Goal: Transaction & Acquisition: Register for event/course

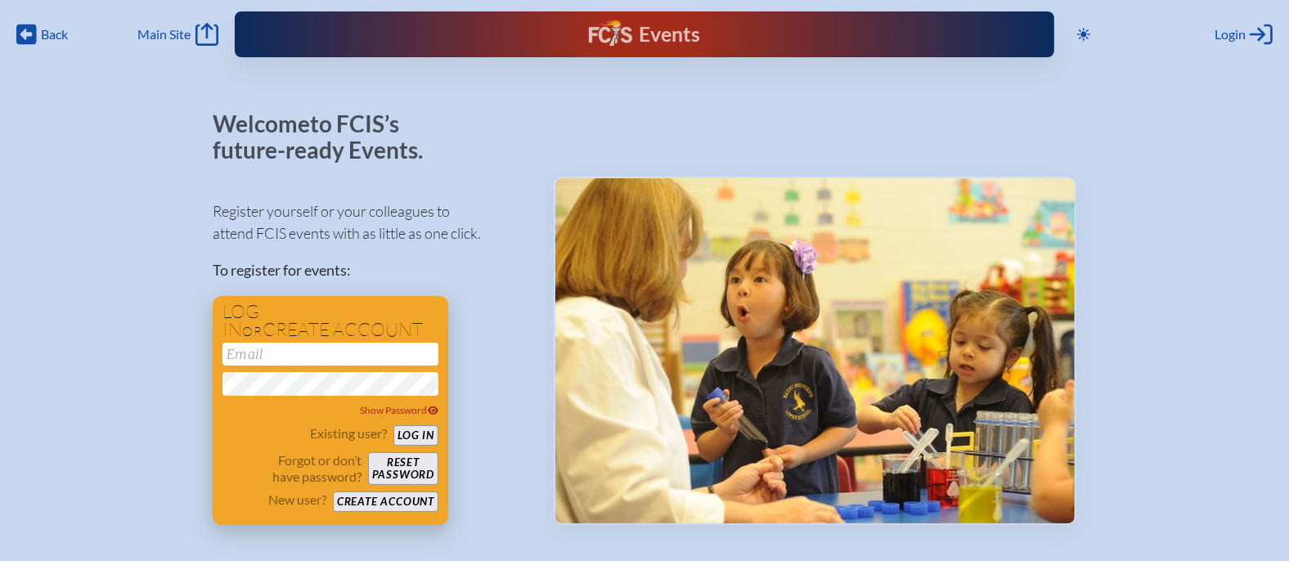
type input "[EMAIL_ADDRESS][DOMAIN_NAME]"
click at [417, 435] on button "Log in" at bounding box center [415, 435] width 45 height 20
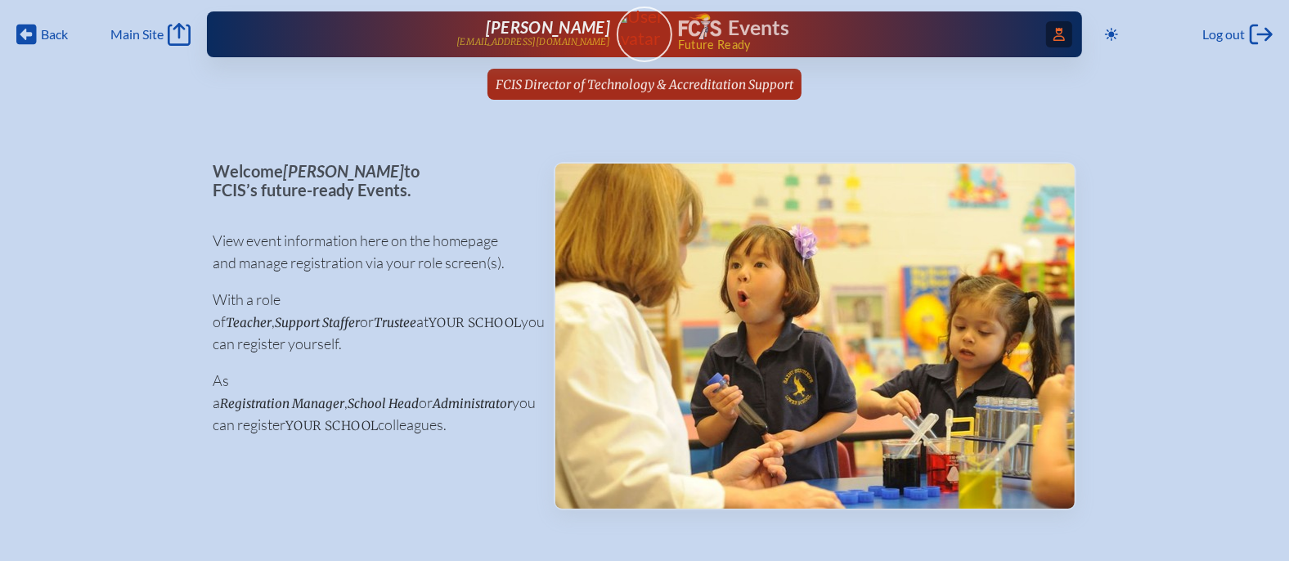
click at [1049, 34] on span "Access Users..." at bounding box center [1059, 34] width 26 height 26
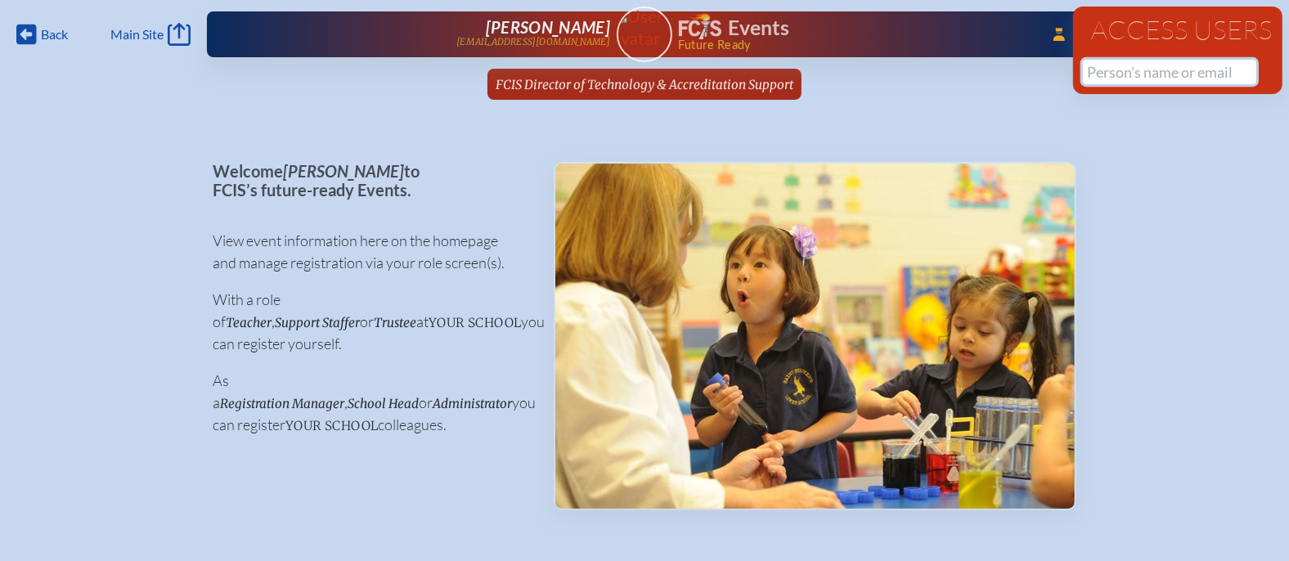
click at [1108, 74] on input "text" at bounding box center [1169, 72] width 173 height 25
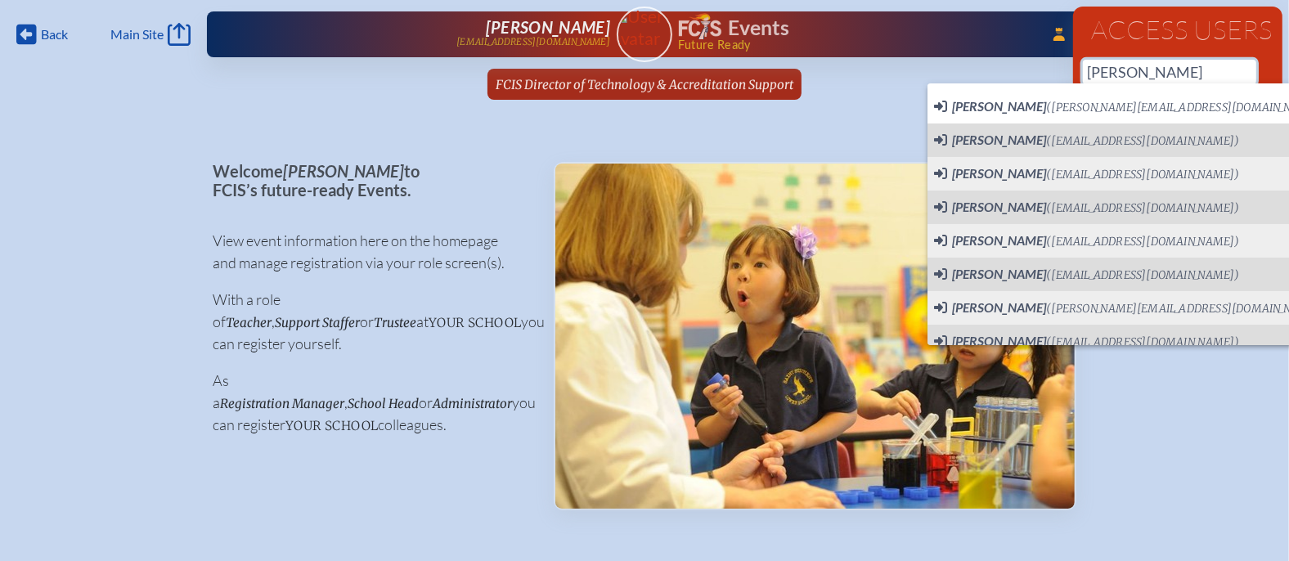
drag, startPoint x: 1112, startPoint y: 74, endPoint x: 1073, endPoint y: 74, distance: 38.4
click at [1073, 74] on div "Access Users lynn 22 results are available" at bounding box center [1177, 51] width 209 height 88
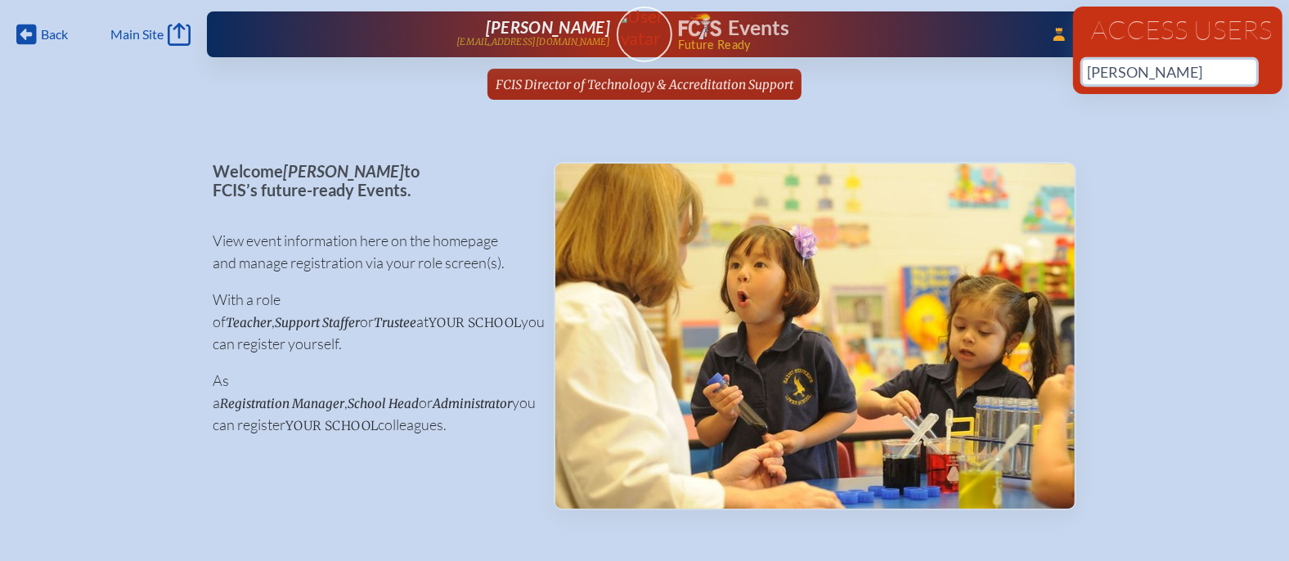
type input "\"
type input "l"
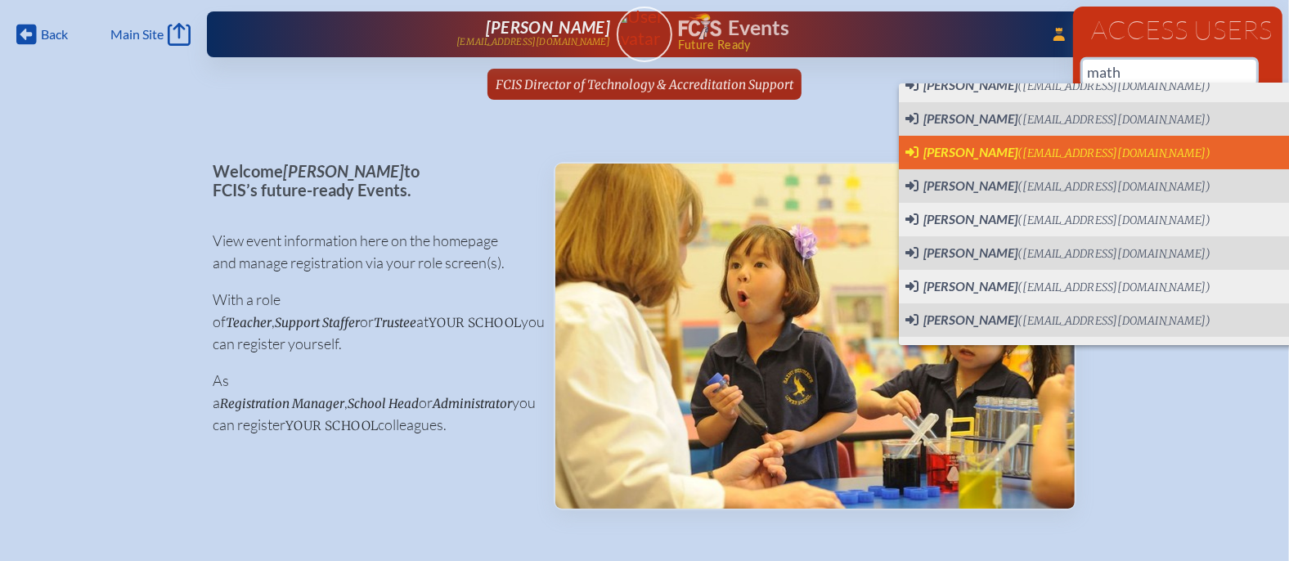
scroll to position [37, 0]
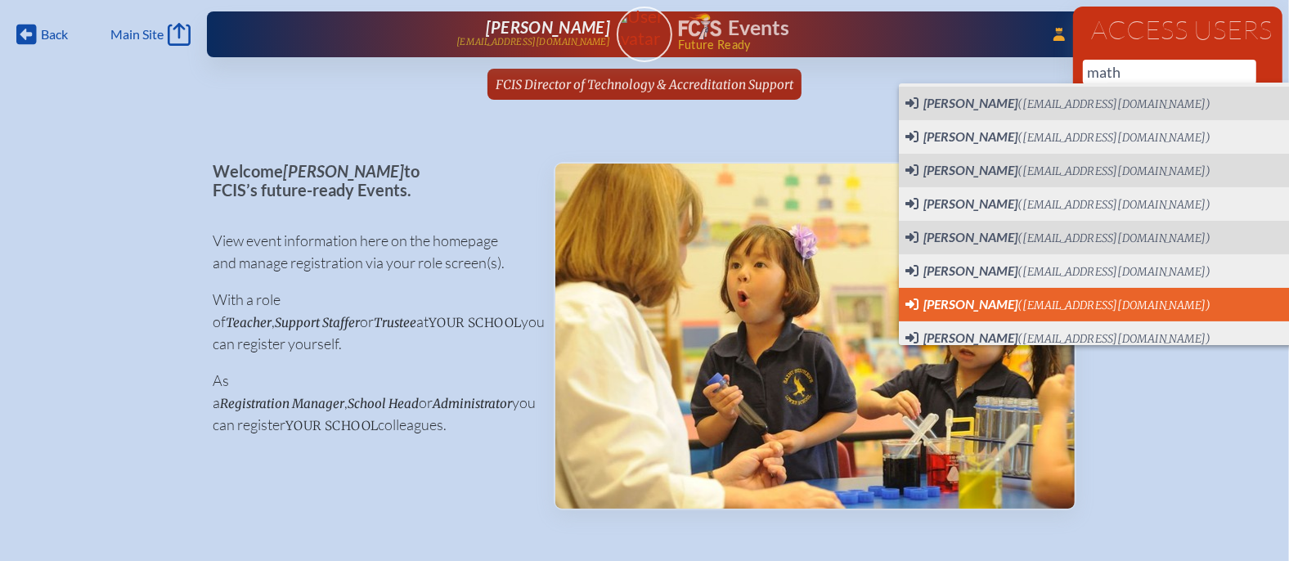
click at [1082, 290] on li "Lynn Math (lmath@lhprep.org) User Profile" at bounding box center [1160, 305] width 522 height 34
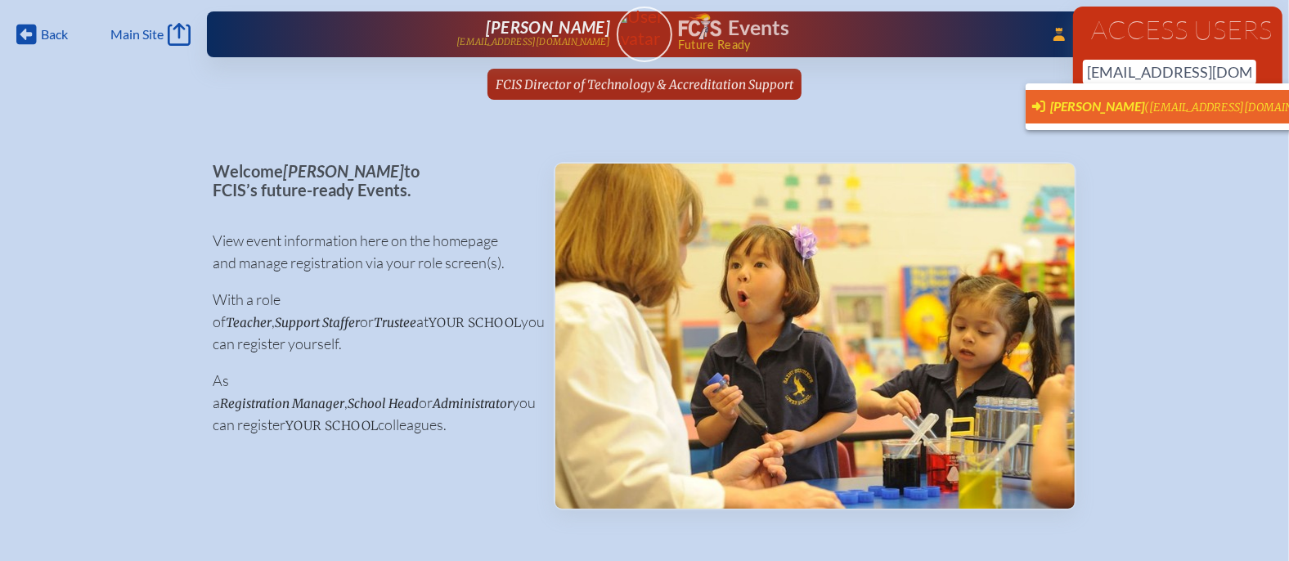
click at [1193, 99] on span "Lynn Math (lmath@lhprep.org)" at bounding box center [1184, 107] width 305 height 18
type input "[EMAIL_ADDRESS][DOMAIN_NAME]"
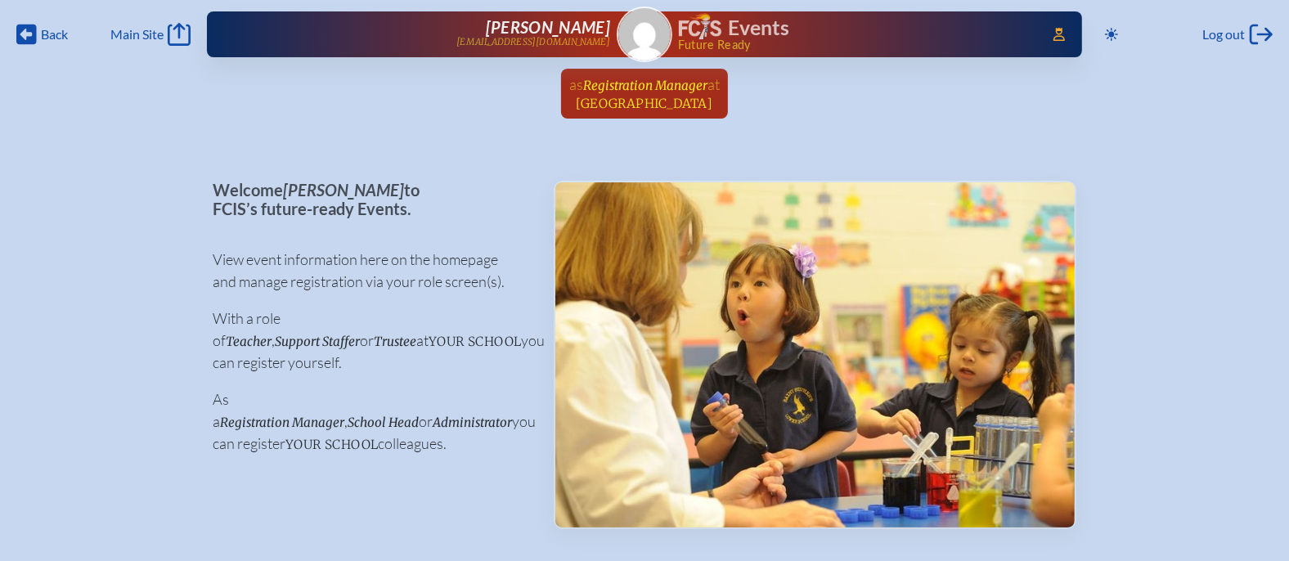
click at [654, 93] on span "at Lake Highland Preparatory School" at bounding box center [648, 93] width 143 height 36
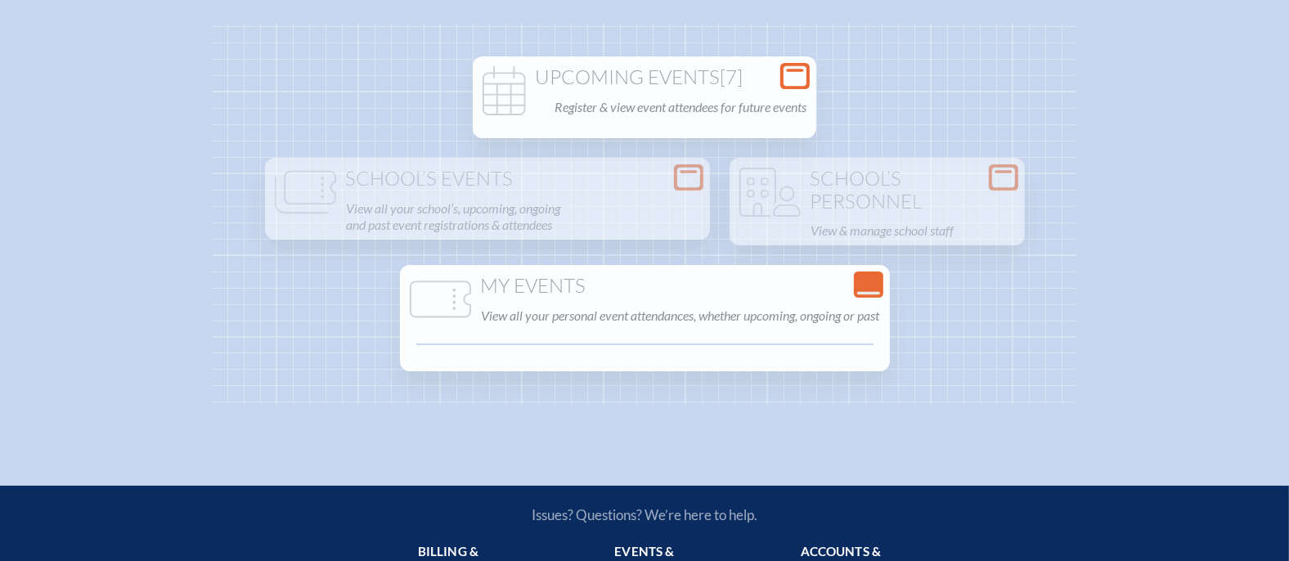
scroll to position [137, 0]
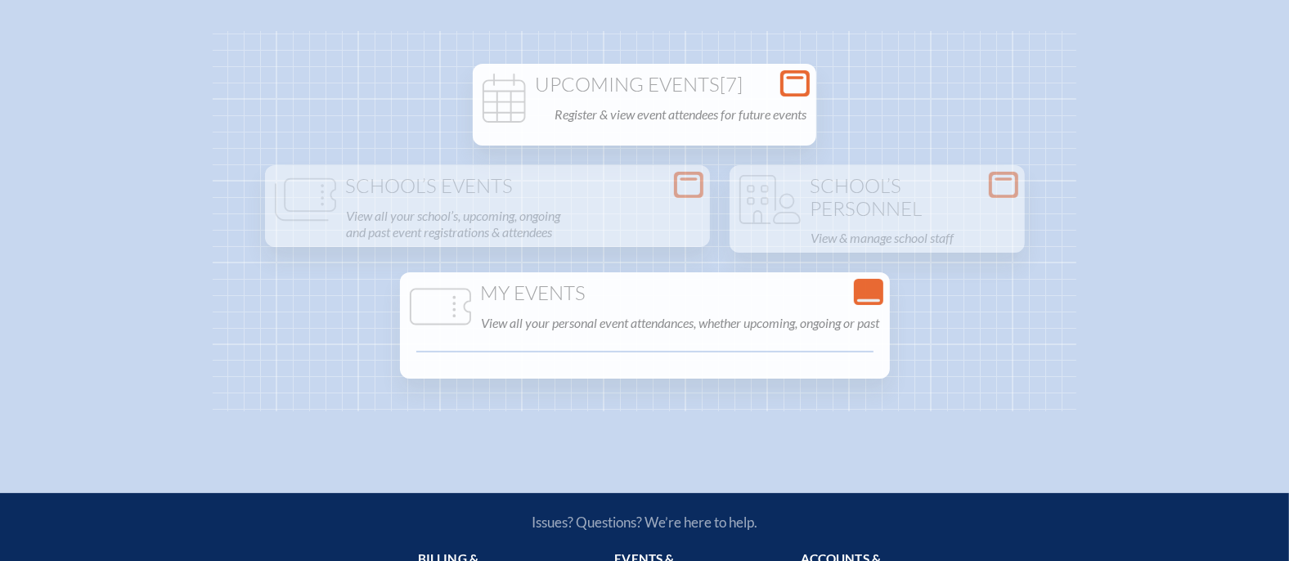
click at [681, 92] on h1 "Upcoming Events [7]" at bounding box center [644, 85] width 330 height 23
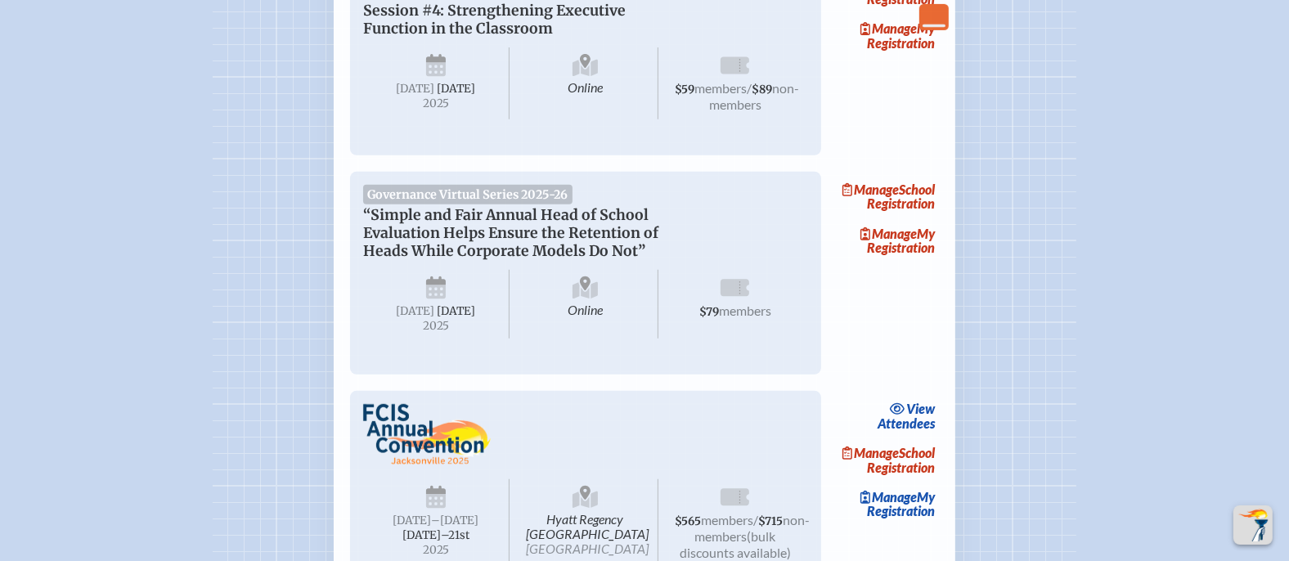
scroll to position [538, 0]
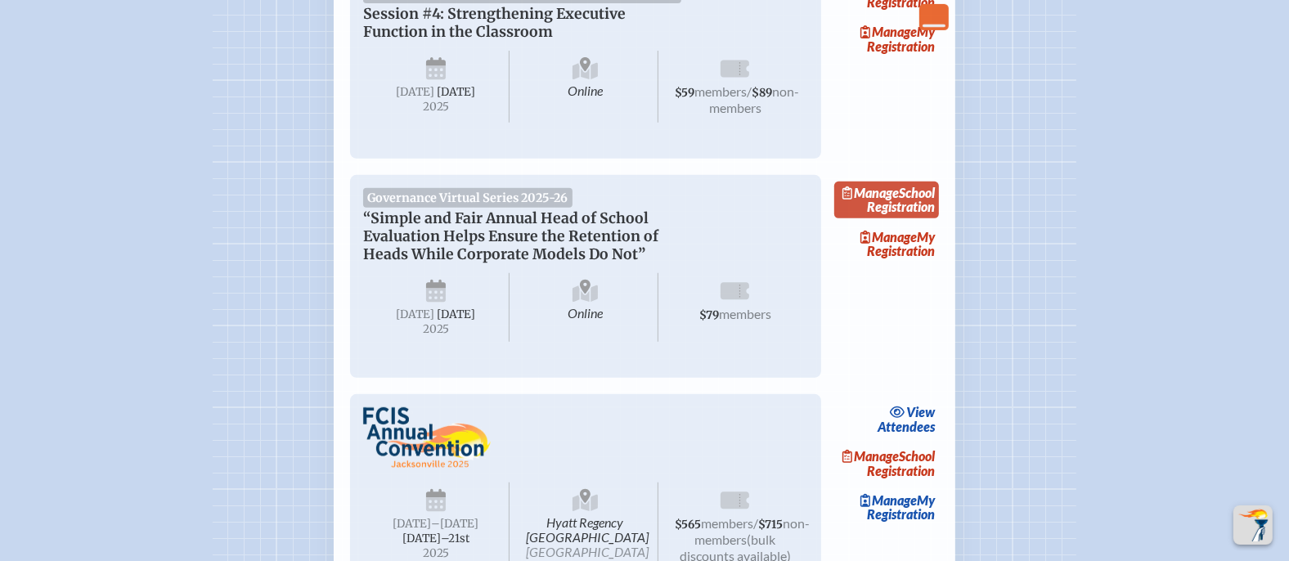
click at [916, 219] on link "Manage School Registration" at bounding box center [886, 201] width 105 height 38
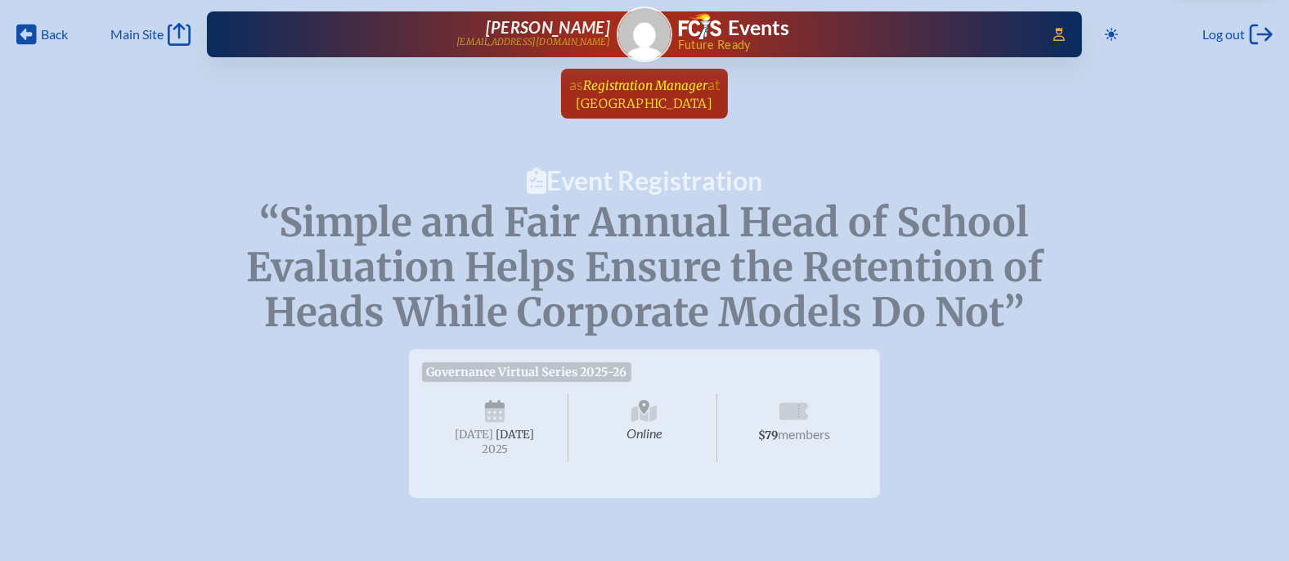
click at [699, 85] on span "Registration Manager" at bounding box center [645, 86] width 124 height 16
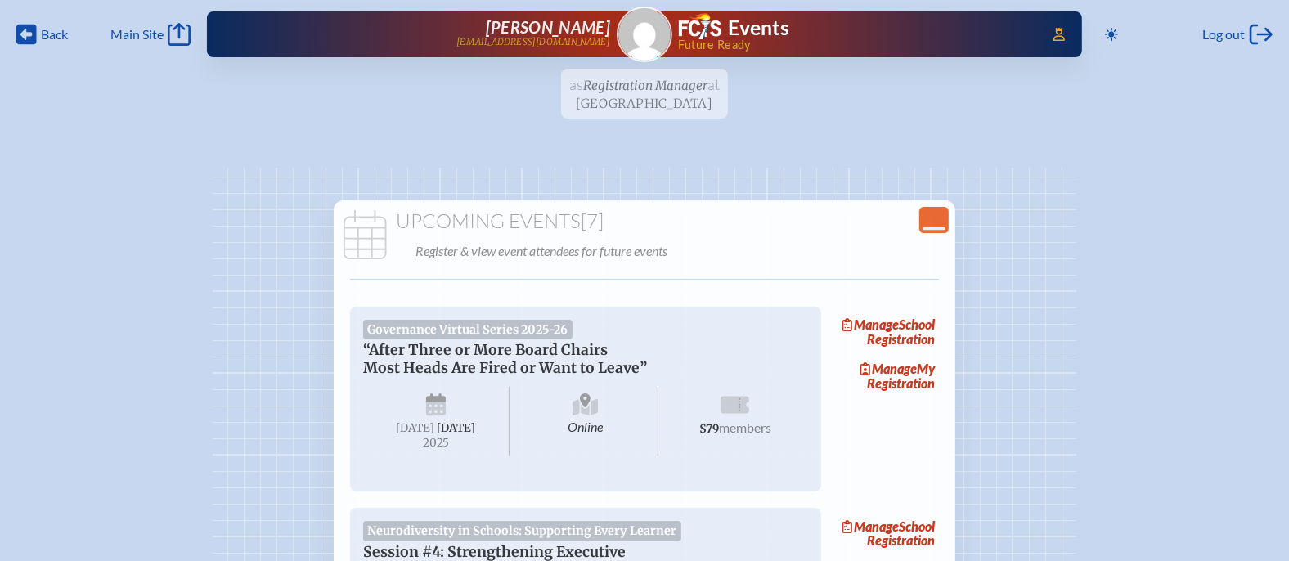
click at [683, 86] on ul "as Registration Manager at [GEOGRAPHIC_DATA] since [DATE]" at bounding box center [644, 99] width 1289 height 60
click at [655, 41] on img at bounding box center [644, 34] width 52 height 52
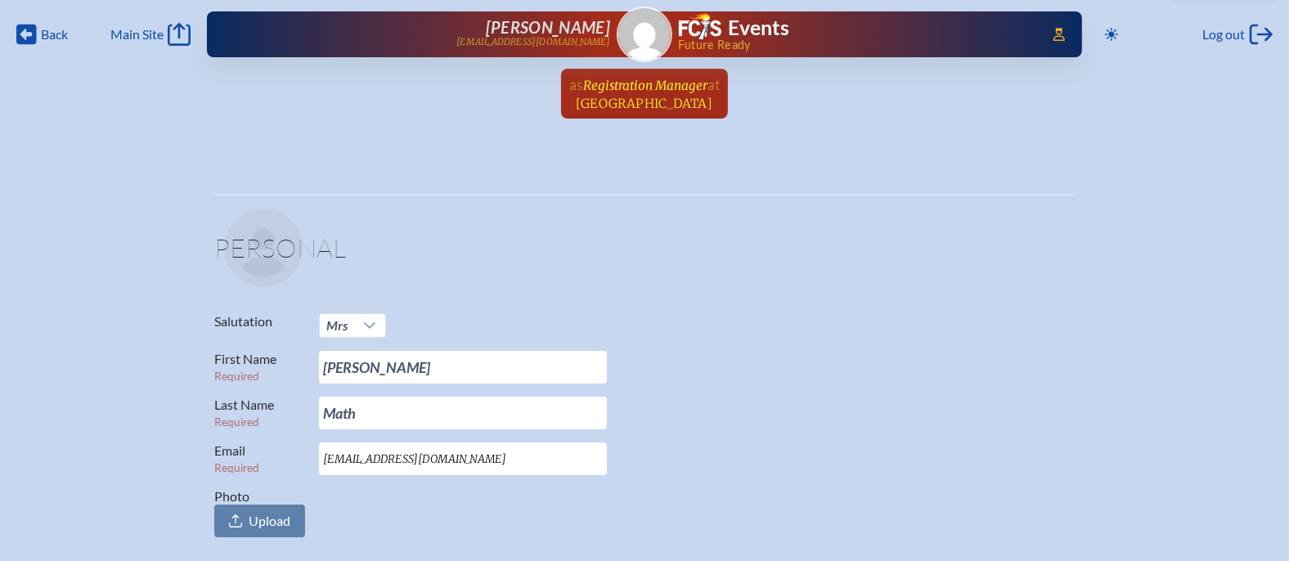
click at [676, 97] on span "[GEOGRAPHIC_DATA]" at bounding box center [645, 104] width 137 height 16
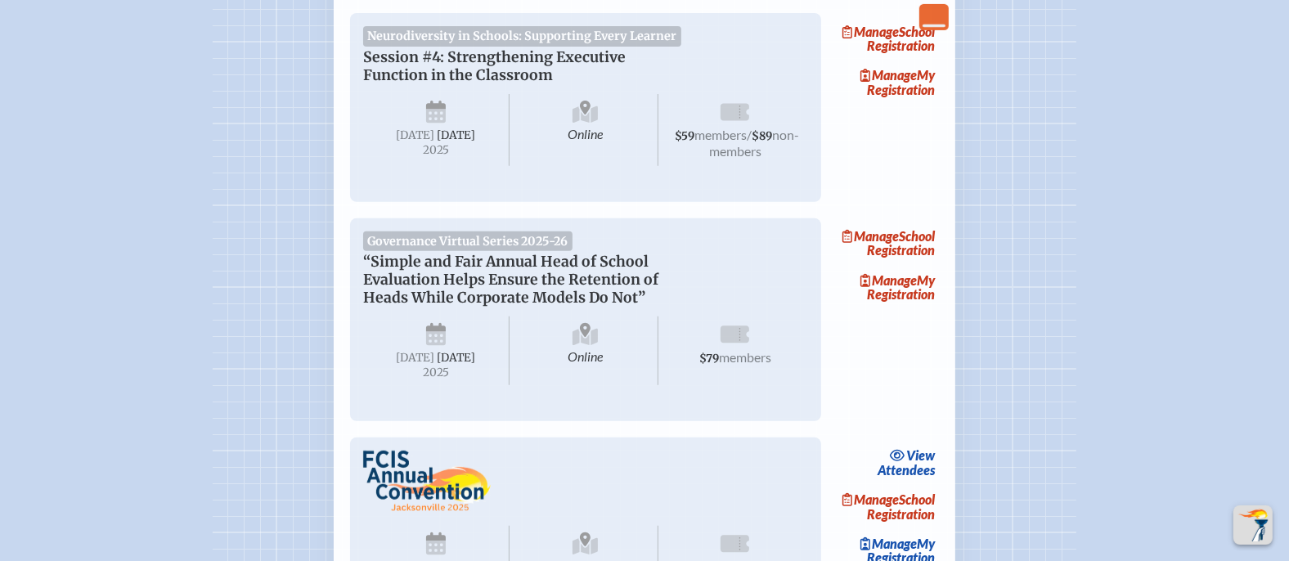
scroll to position [509, 0]
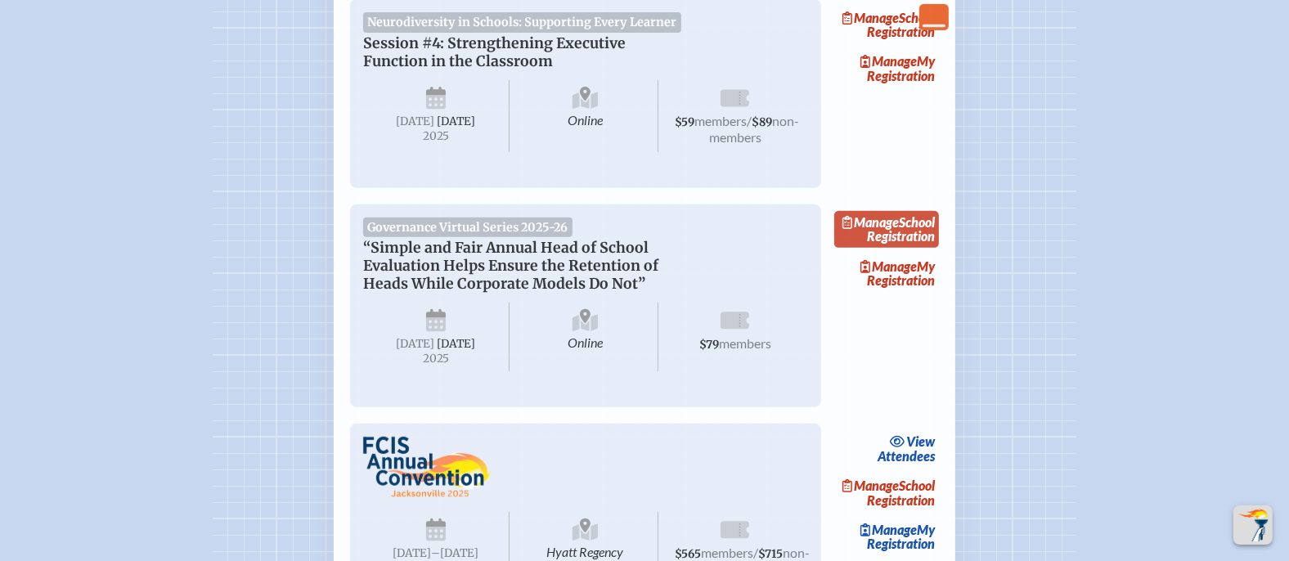
click at [901, 249] on link "Manage School Registration" at bounding box center [886, 230] width 105 height 38
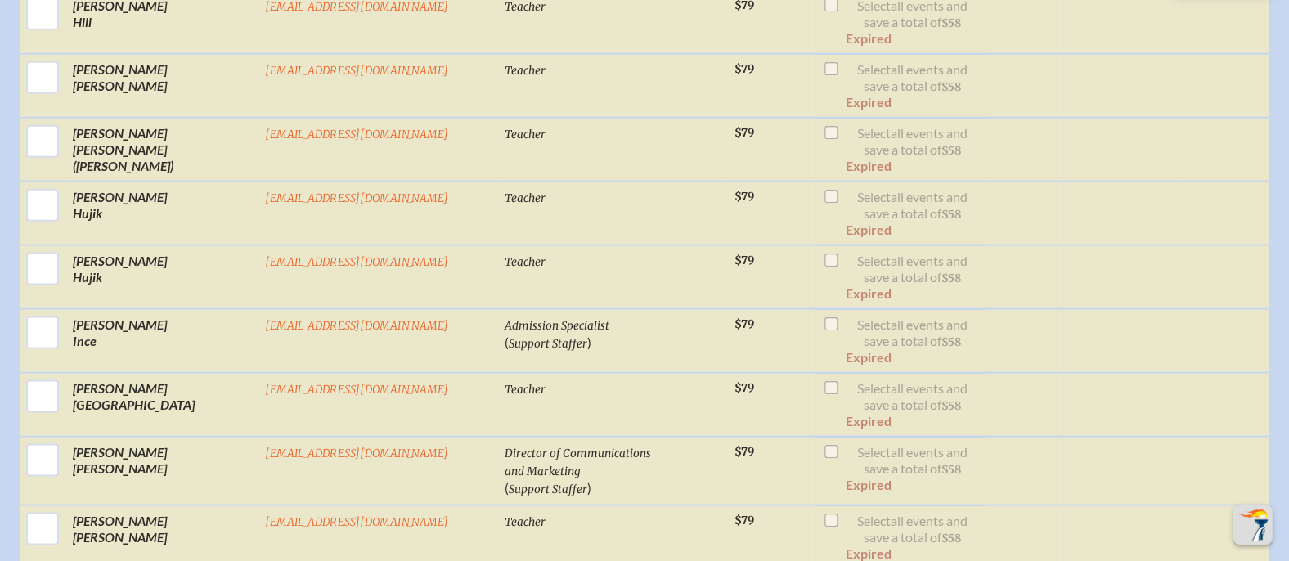
scroll to position [6877, 0]
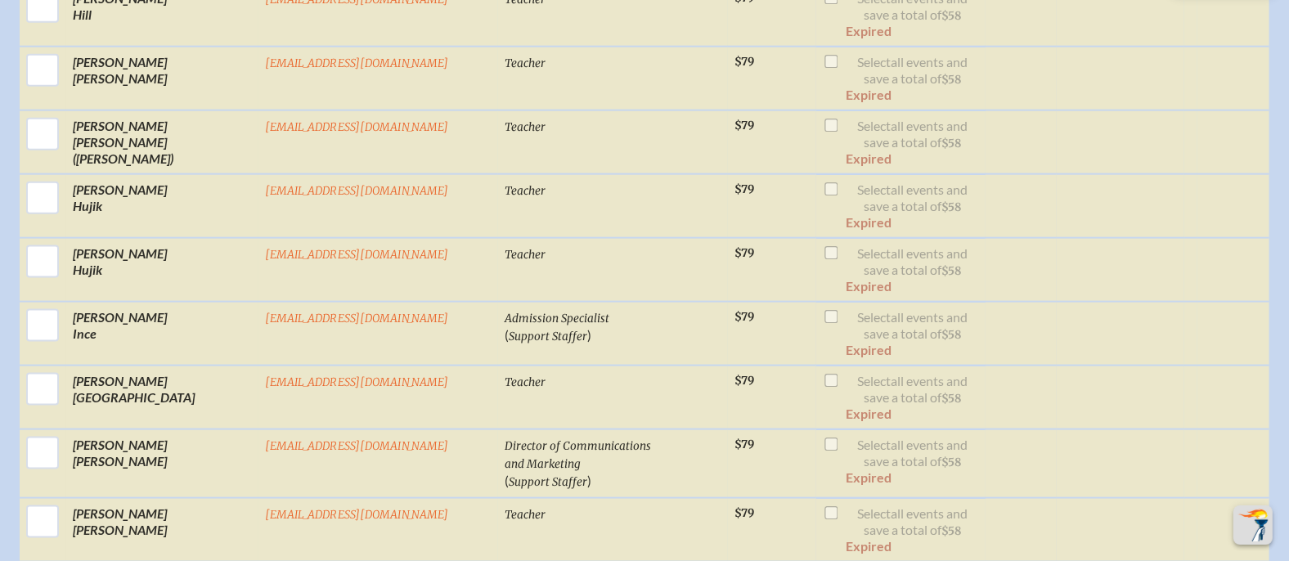
checkbox input "true"
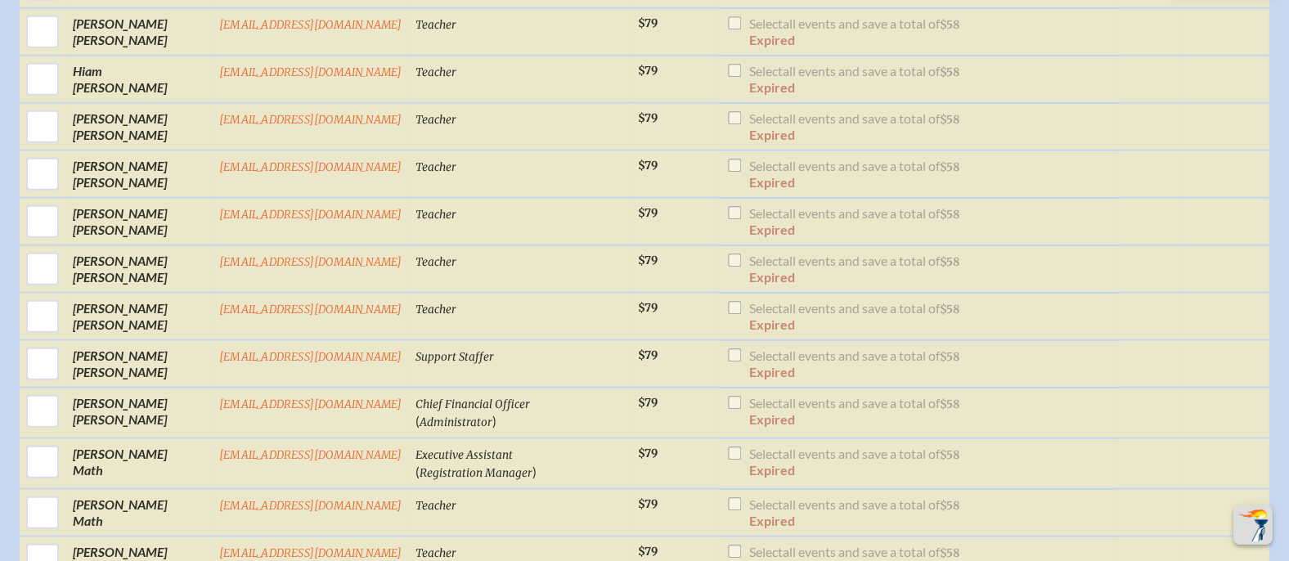
scroll to position [6429, 0]
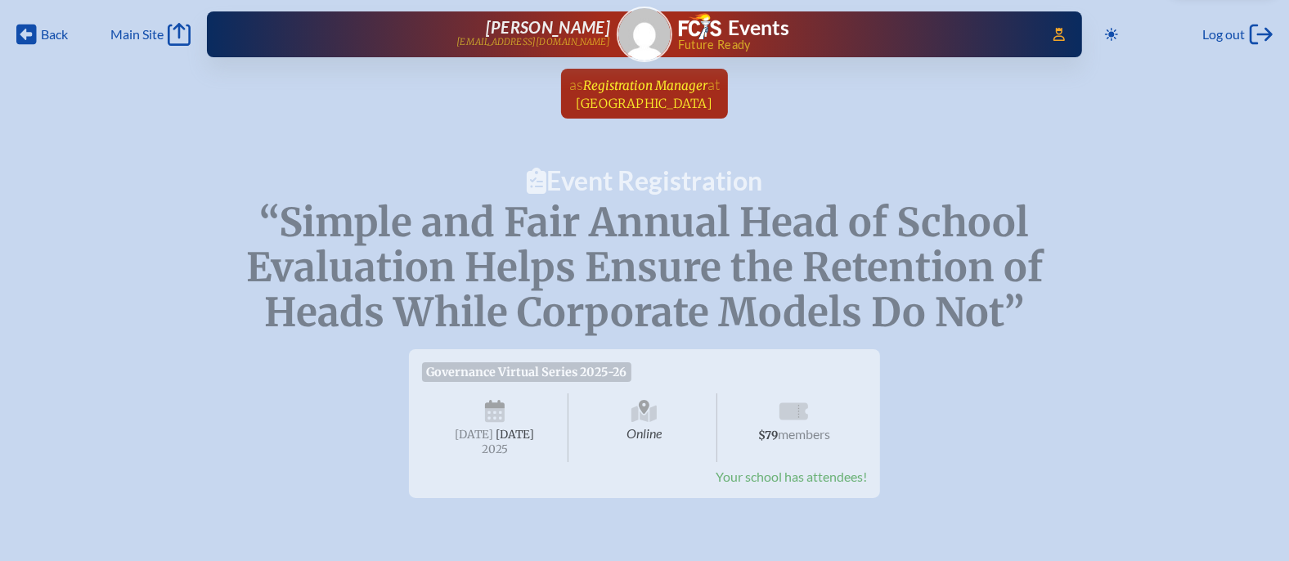
click at [645, 85] on span "Registration Manager" at bounding box center [645, 86] width 124 height 16
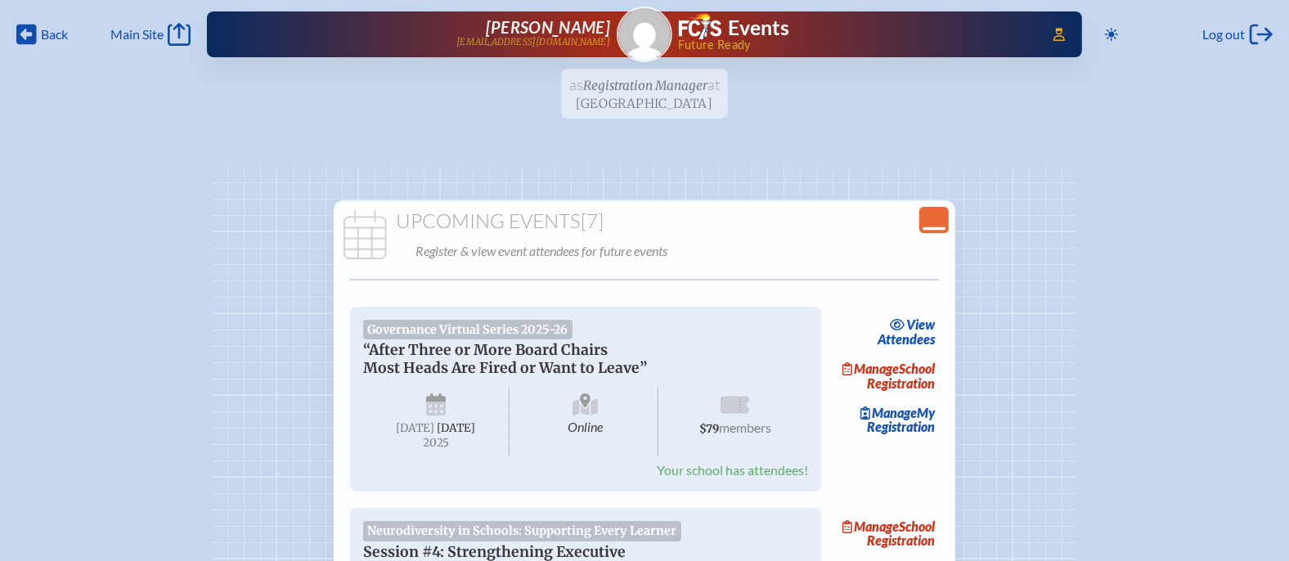
click at [942, 227] on icon at bounding box center [934, 228] width 23 height 3
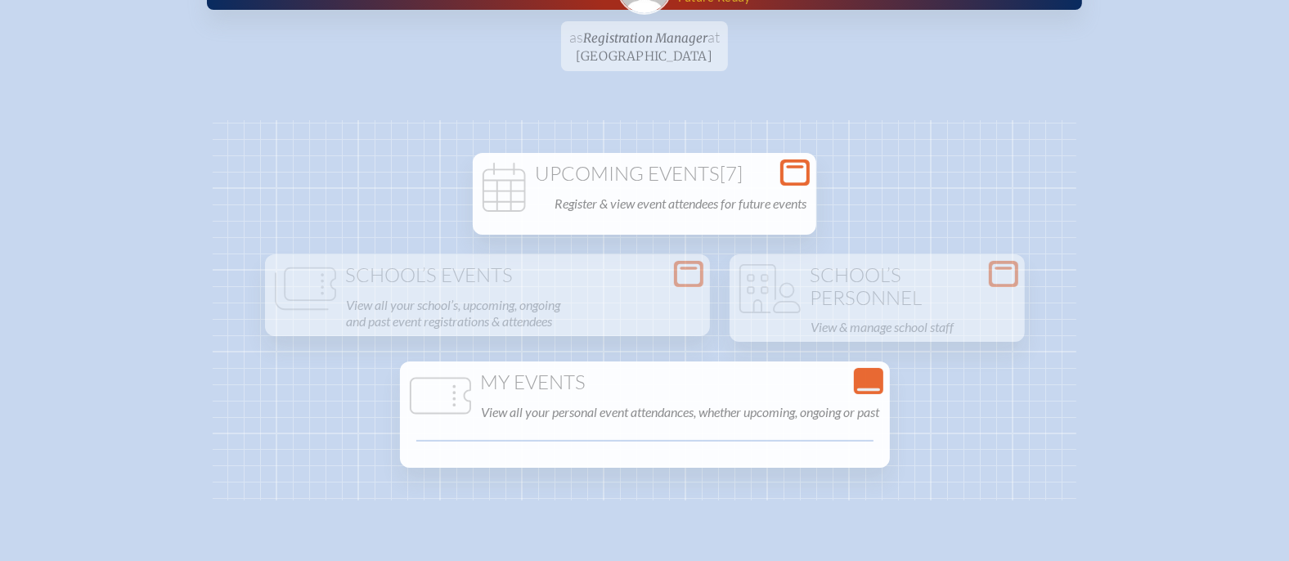
scroll to position [31, 0]
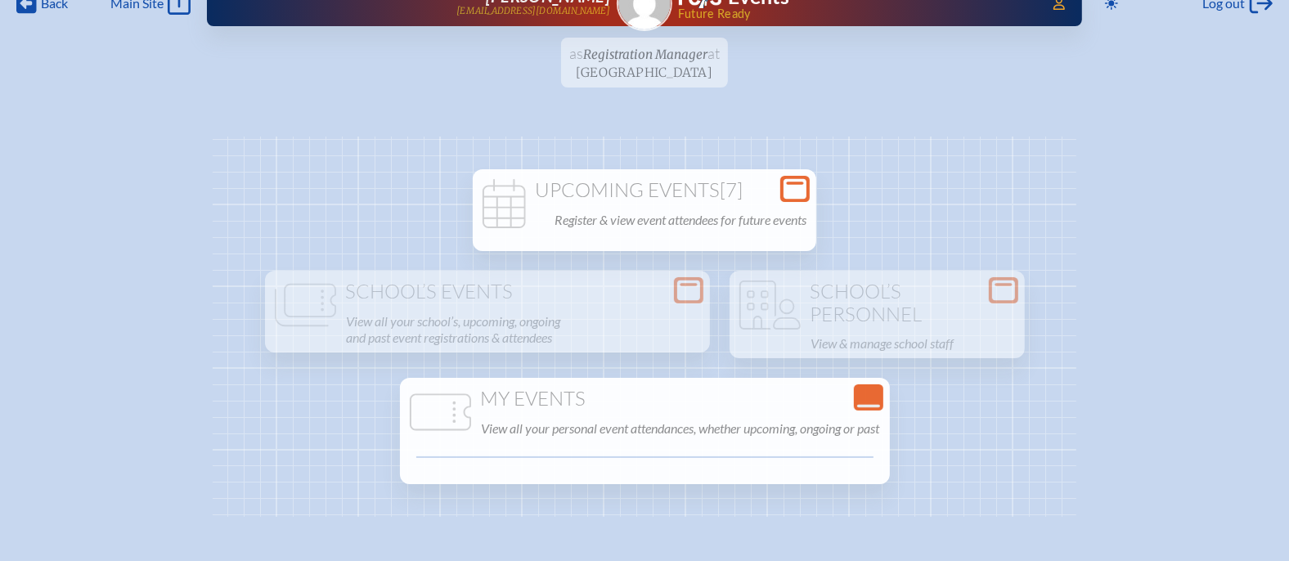
click at [661, 198] on h1 "Upcoming Events [7]" at bounding box center [644, 190] width 330 height 23
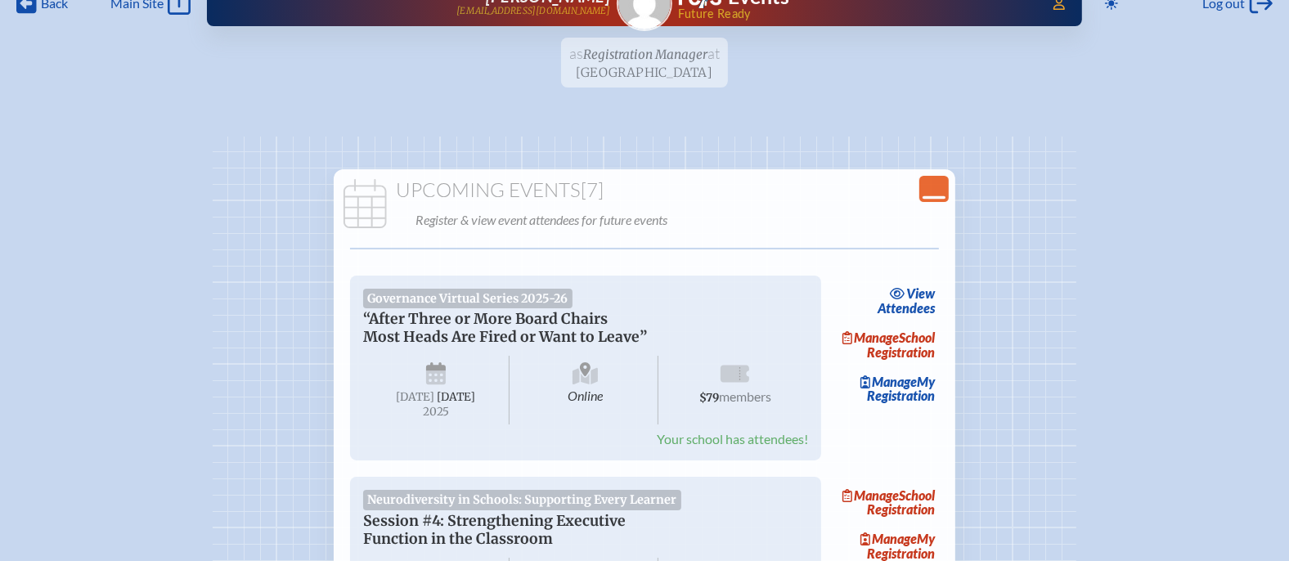
click at [683, 57] on ul "as Registration Manager at Lake Highland Preparatory School since October 1st, …" at bounding box center [644, 68] width 1289 height 60
click at [654, 56] on ul "as Registration Manager at Lake Highland Preparatory School since October 1st, …" at bounding box center [644, 68] width 1289 height 60
click at [921, 180] on div "Close Console" at bounding box center [933, 189] width 29 height 26
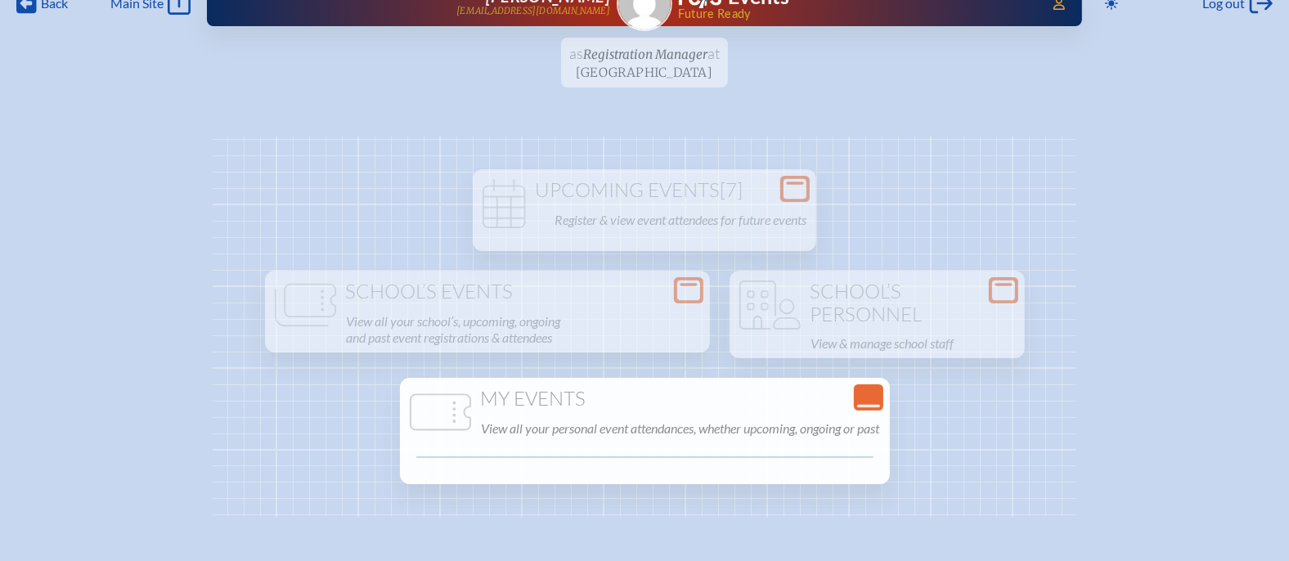
click at [682, 60] on ul "as Registration Manager at Lake Highland Preparatory School since October 1st, …" at bounding box center [644, 68] width 1289 height 60
click at [683, 46] on ul "as Registration Manager at Lake Highland Preparatory School since October 1st, …" at bounding box center [644, 68] width 1289 height 60
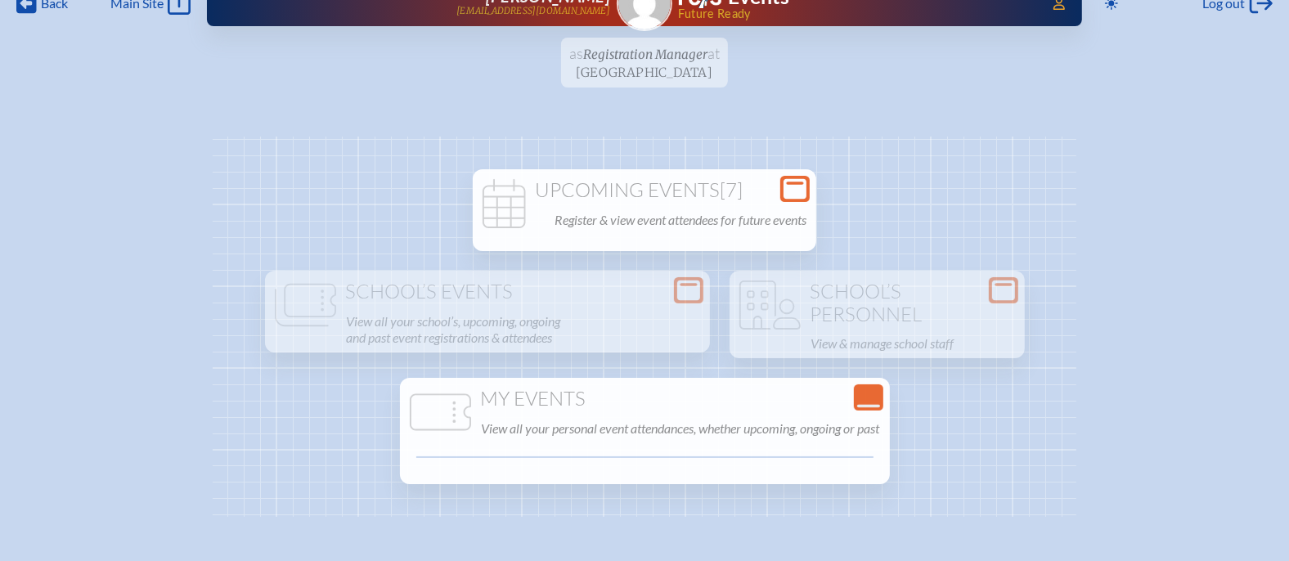
click at [735, 202] on div "Upcoming Events [7] Register & view event attendees for future events" at bounding box center [644, 205] width 337 height 52
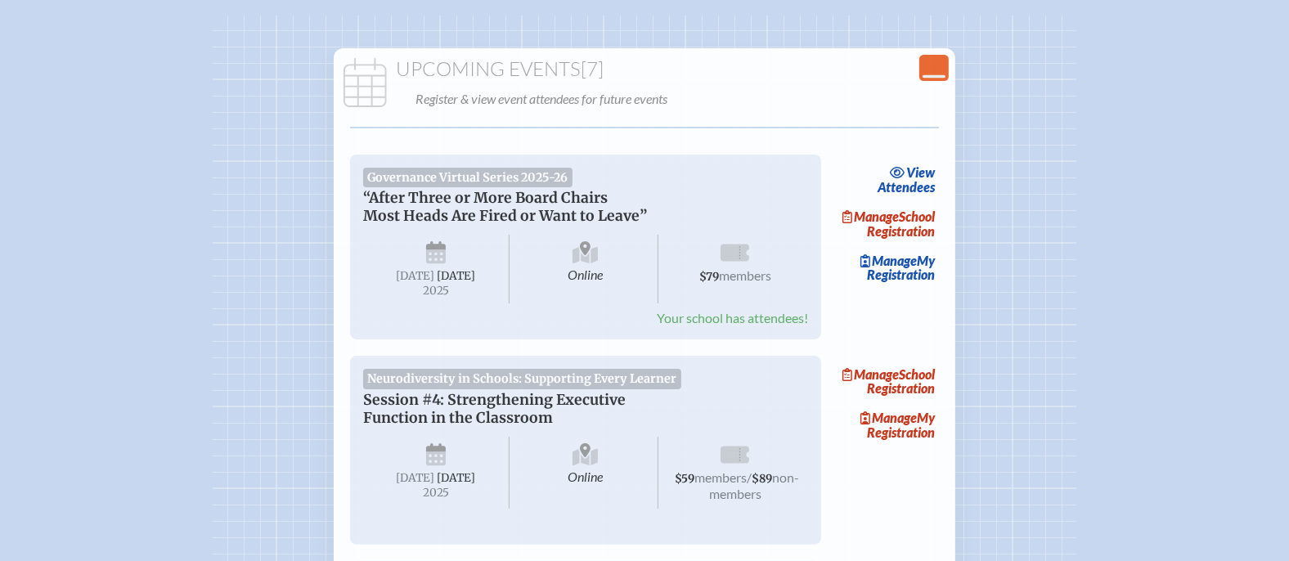
scroll to position [150, 0]
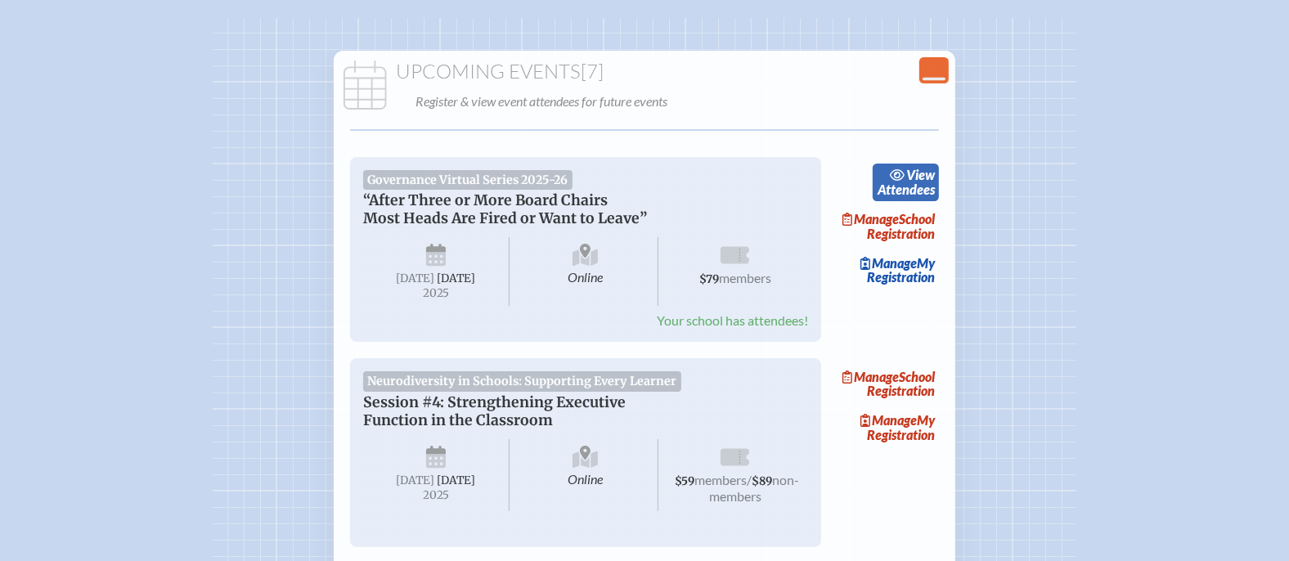
click at [915, 181] on link "view Attendees" at bounding box center [906, 183] width 66 height 38
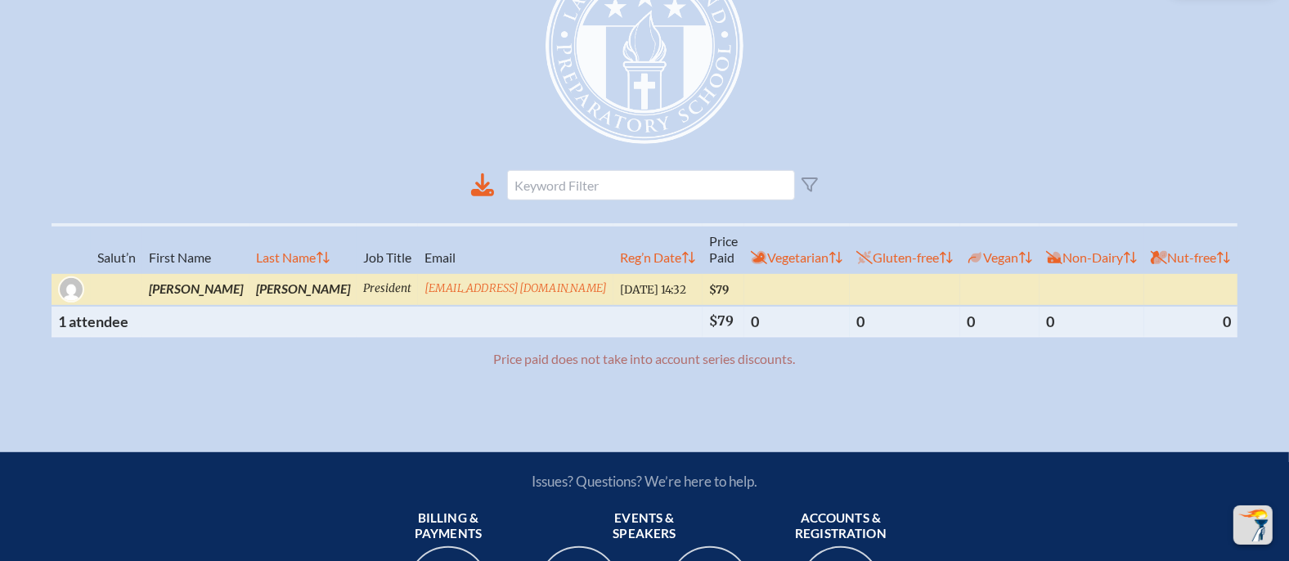
scroll to position [534, 0]
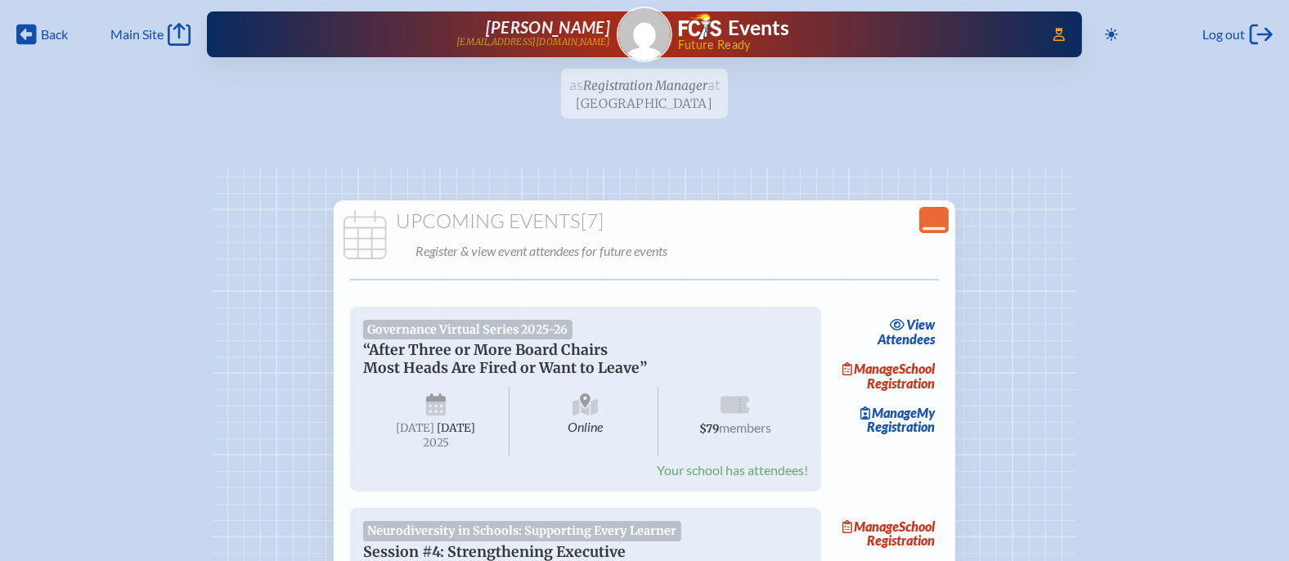
click at [651, 88] on ul "as Registration Manager at Lake Highland Preparatory School since October 1st, …" at bounding box center [644, 99] width 1289 height 60
click at [631, 28] on img at bounding box center [644, 34] width 52 height 52
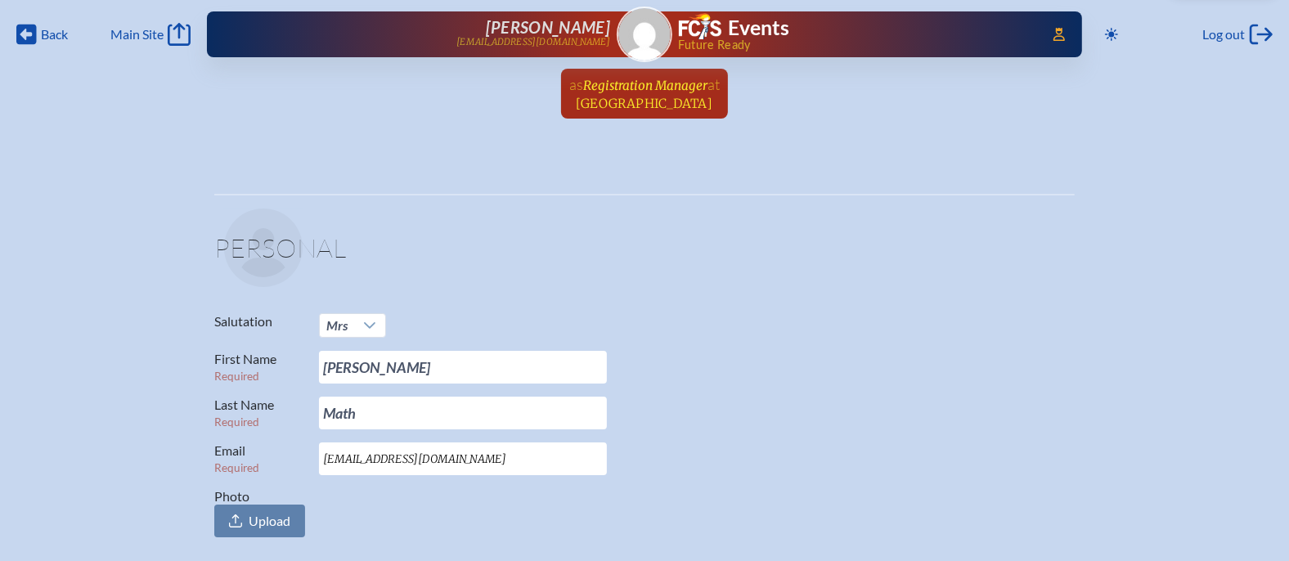
click at [675, 82] on span "Registration Manager" at bounding box center [645, 86] width 124 height 16
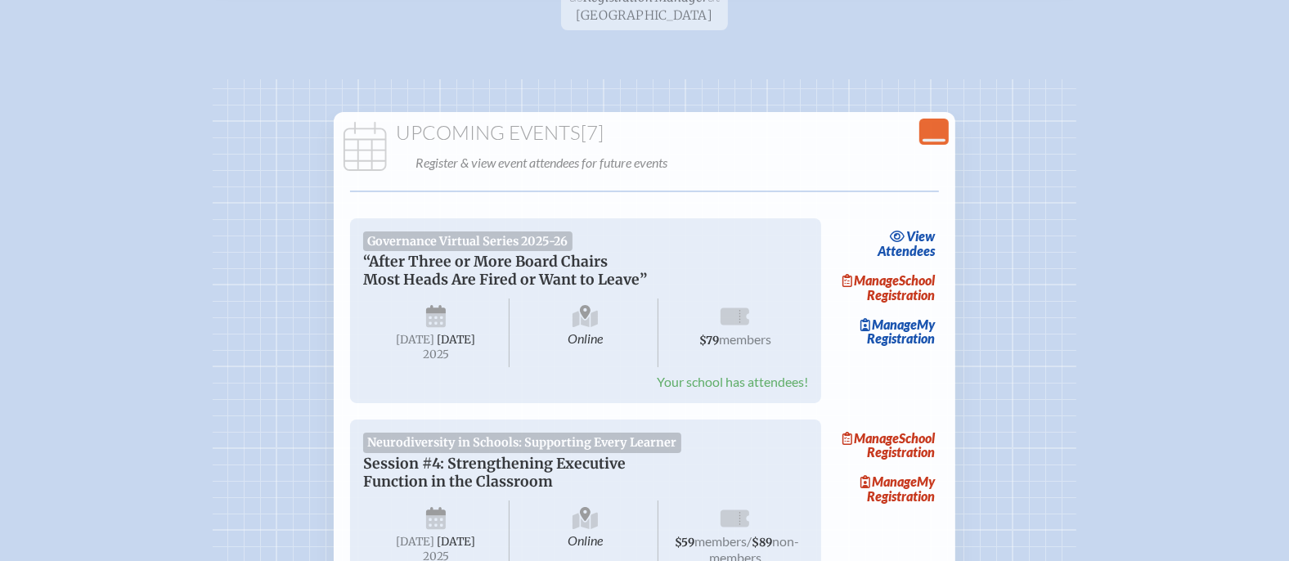
scroll to position [92, 0]
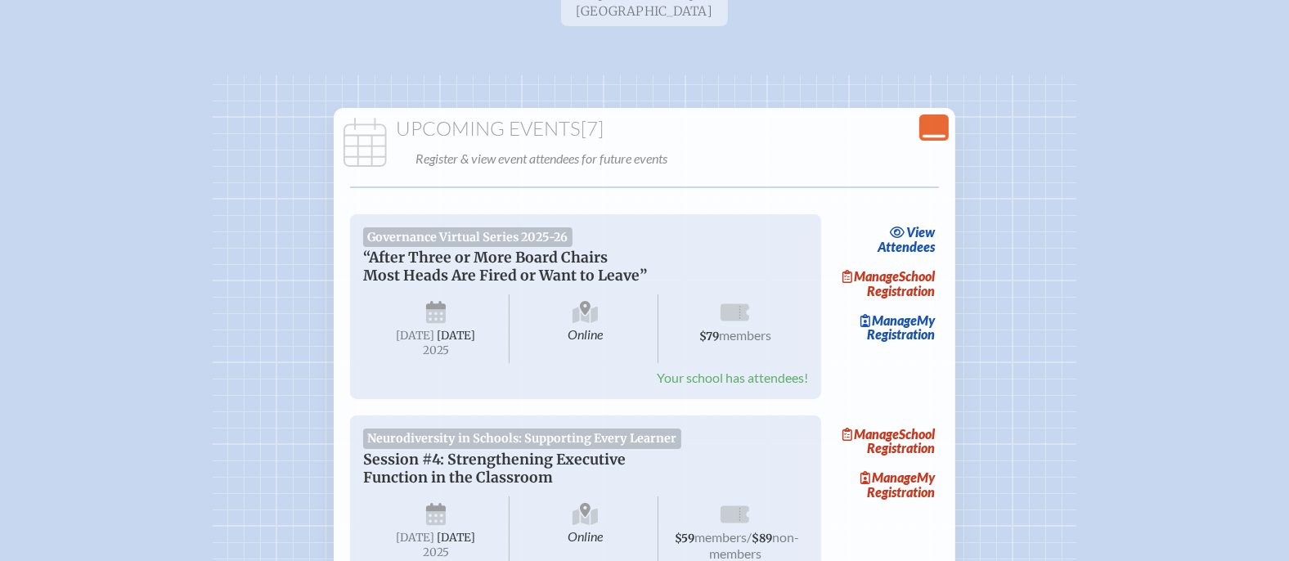
click at [937, 129] on icon "Close Console" at bounding box center [934, 127] width 23 height 23
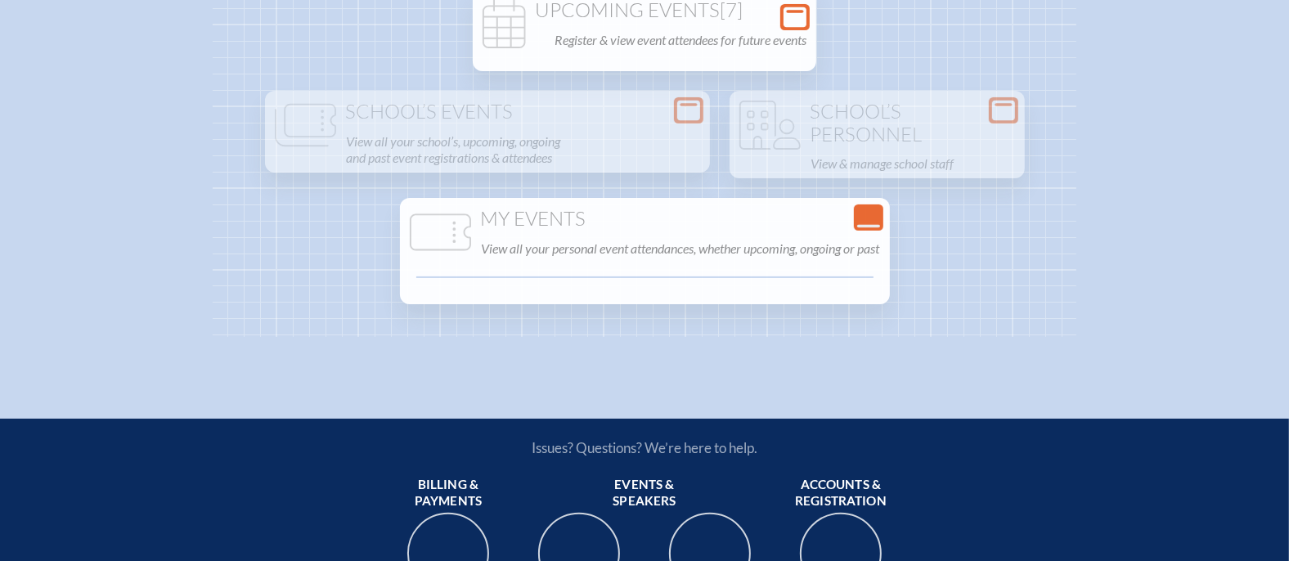
scroll to position [231, 0]
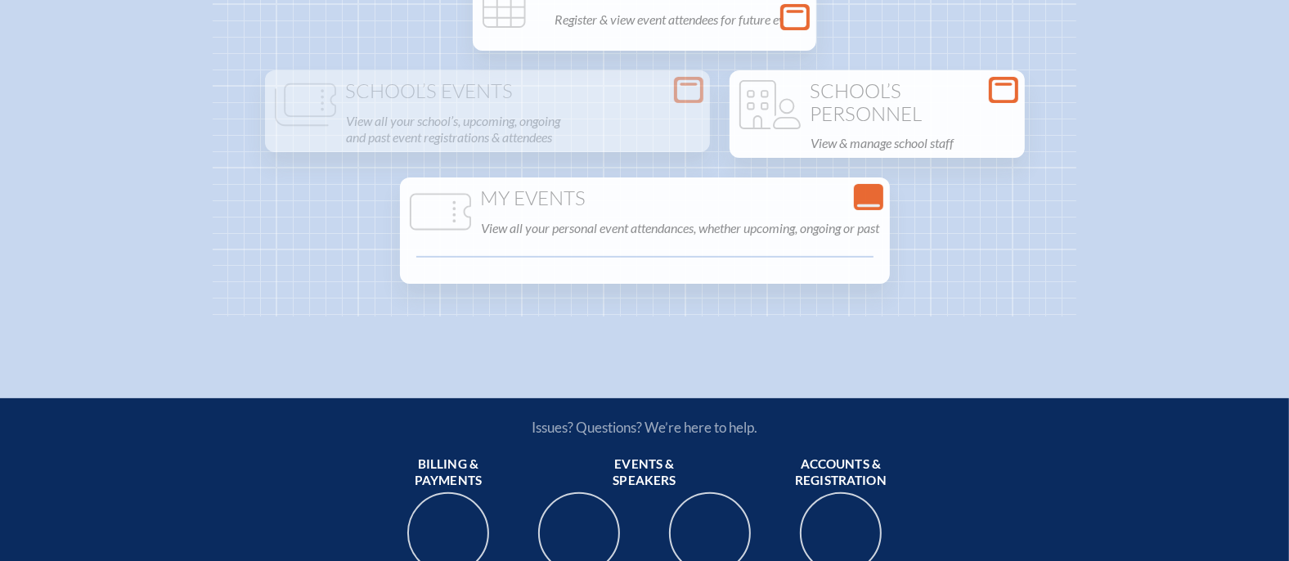
click at [933, 111] on h1 "School’s Personnel" at bounding box center [877, 102] width 282 height 45
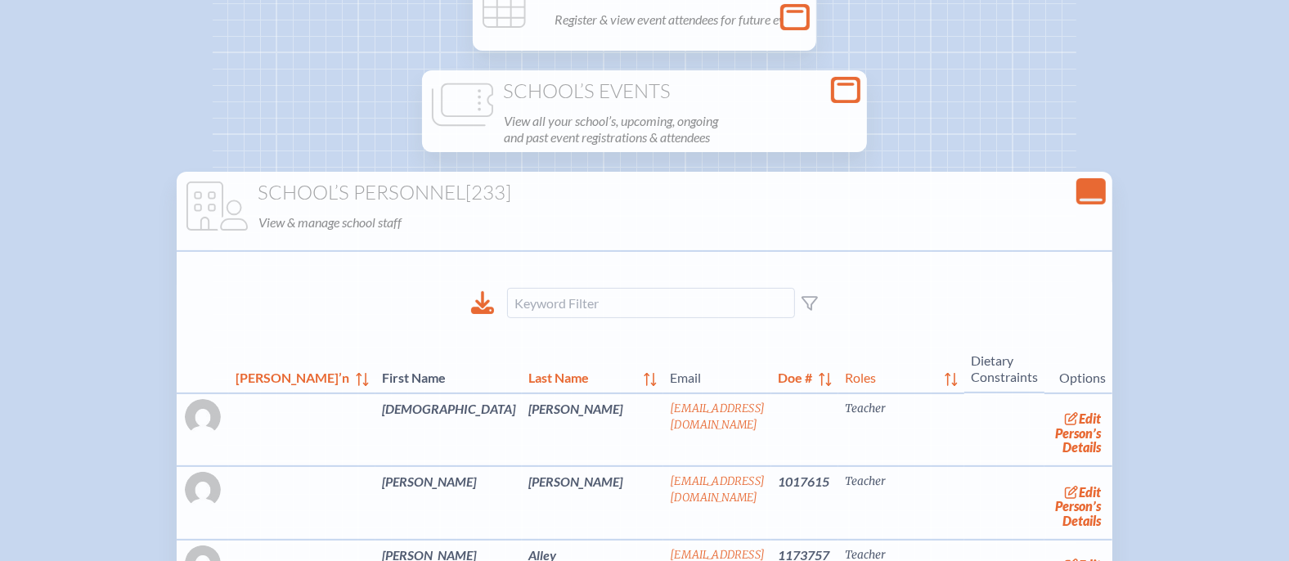
click at [672, 78] on div "School’s Events View all your school’s, upcoming, ongoing and past event regist…" at bounding box center [644, 111] width 445 height 82
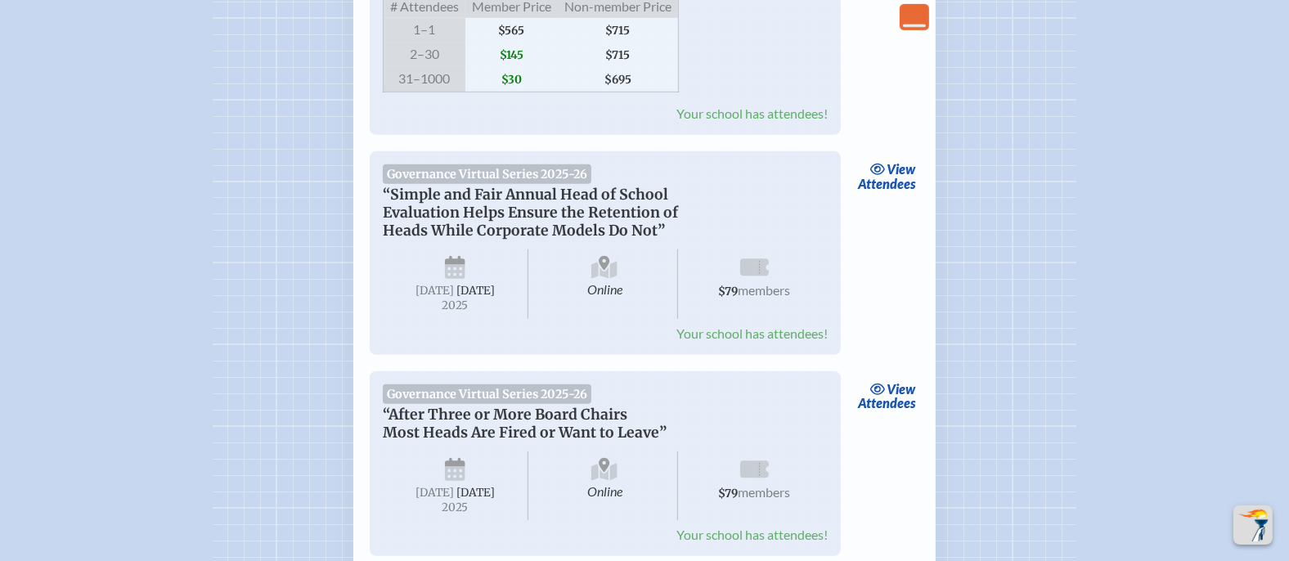
scroll to position [0, 0]
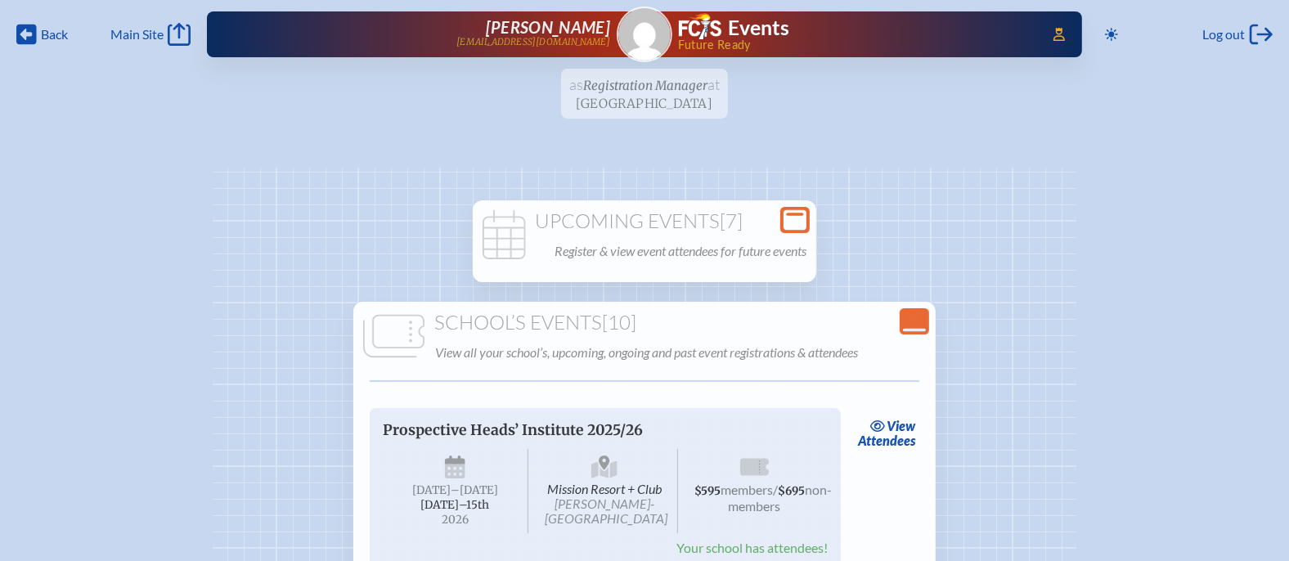
click at [664, 232] on div "Upcoming Events [7] Register & view event attendees for future events" at bounding box center [644, 236] width 337 height 52
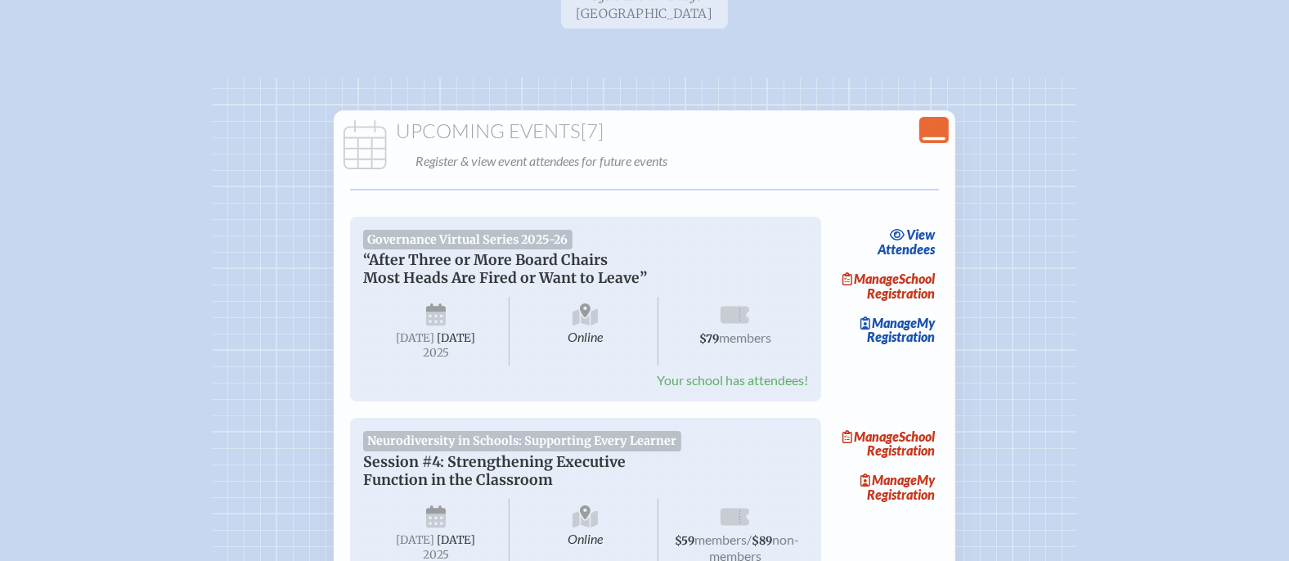
scroll to position [213, 0]
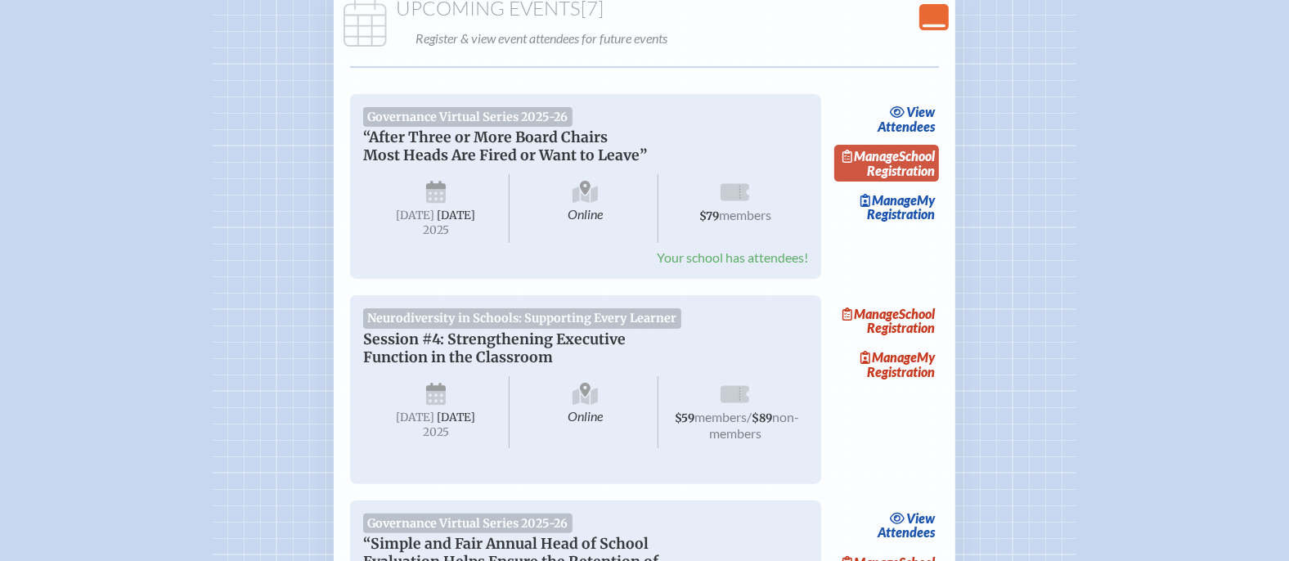
click at [903, 174] on link "Manage School Registration" at bounding box center [886, 164] width 105 height 38
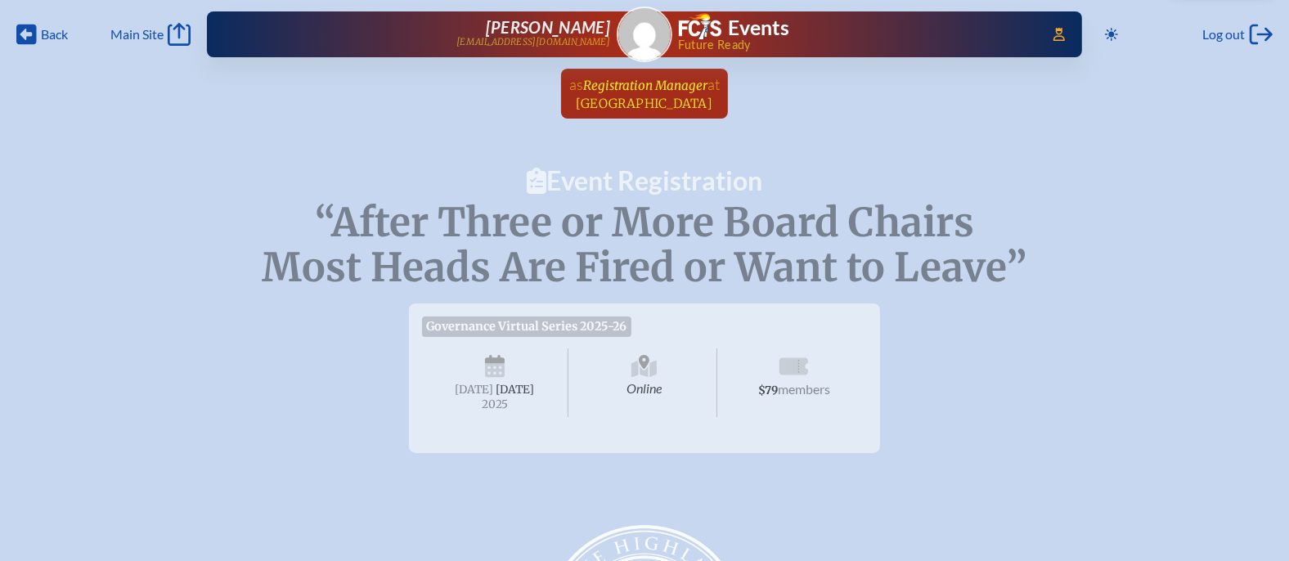
click at [647, 84] on span "Registration Manager" at bounding box center [645, 86] width 124 height 16
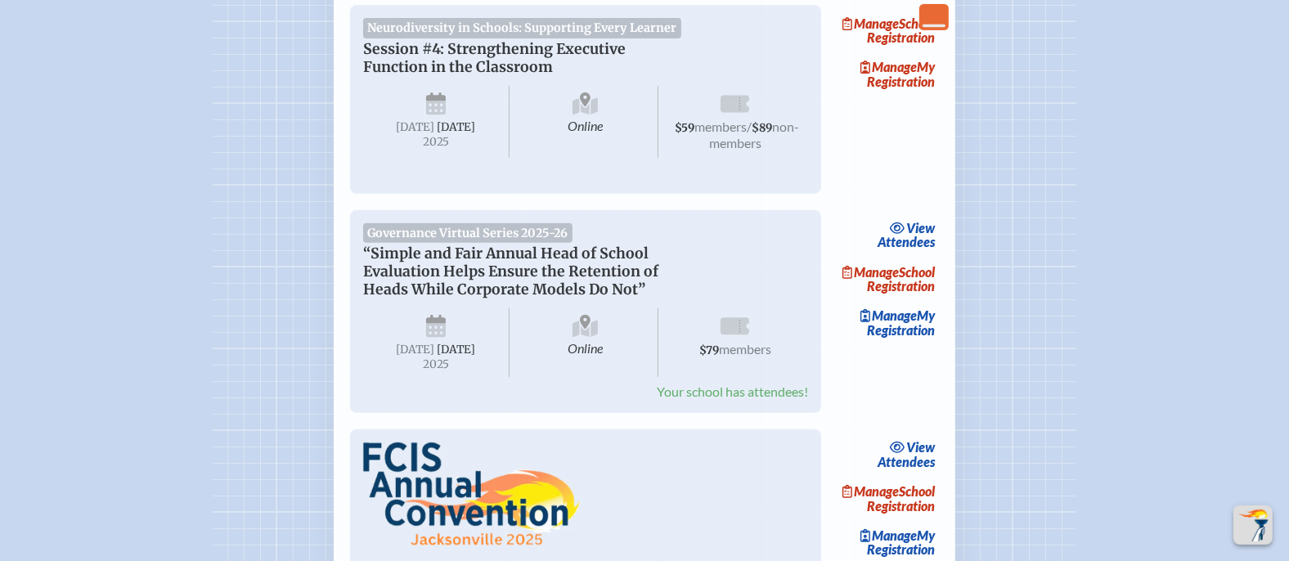
scroll to position [677, 0]
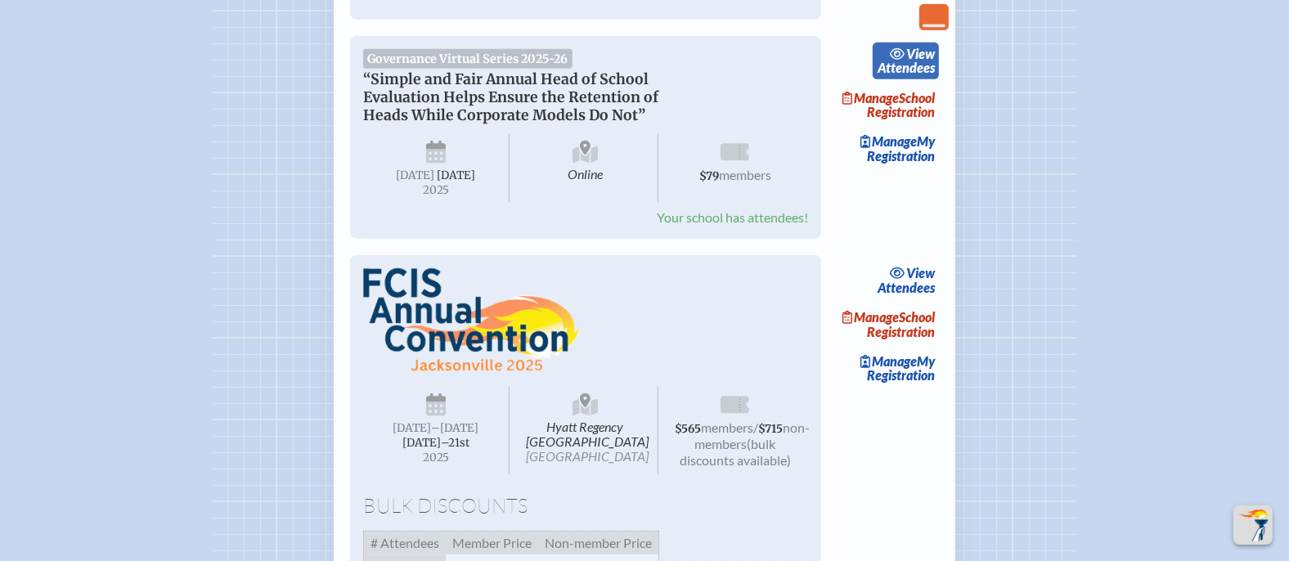
click at [923, 80] on link "view Attendees" at bounding box center [906, 62] width 66 height 38
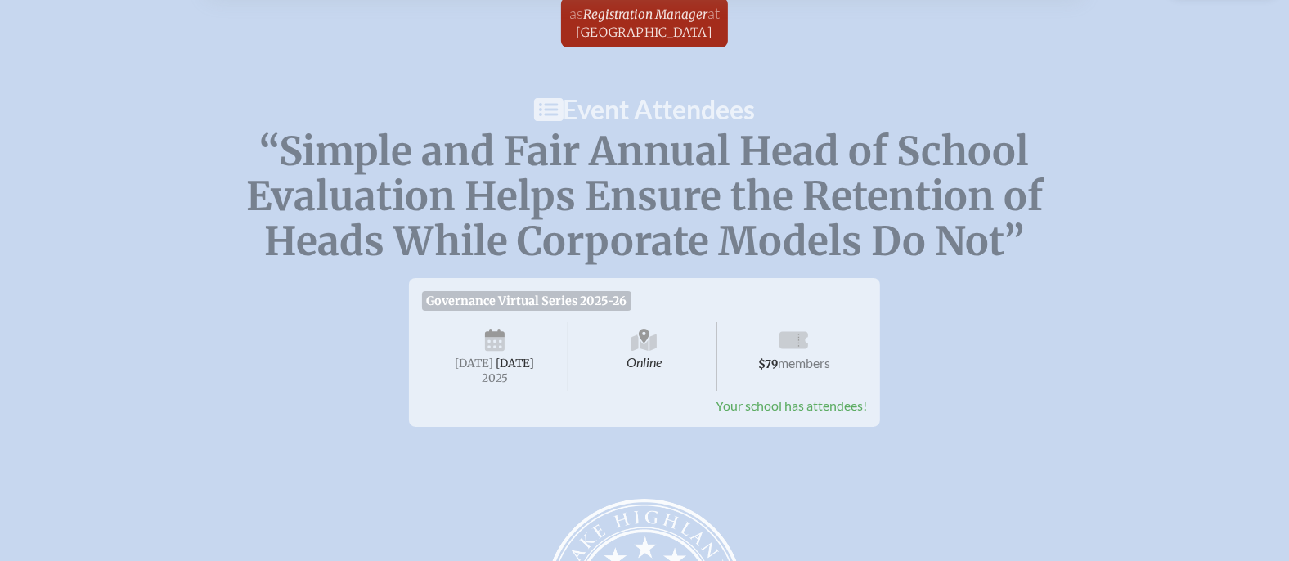
scroll to position [41, 0]
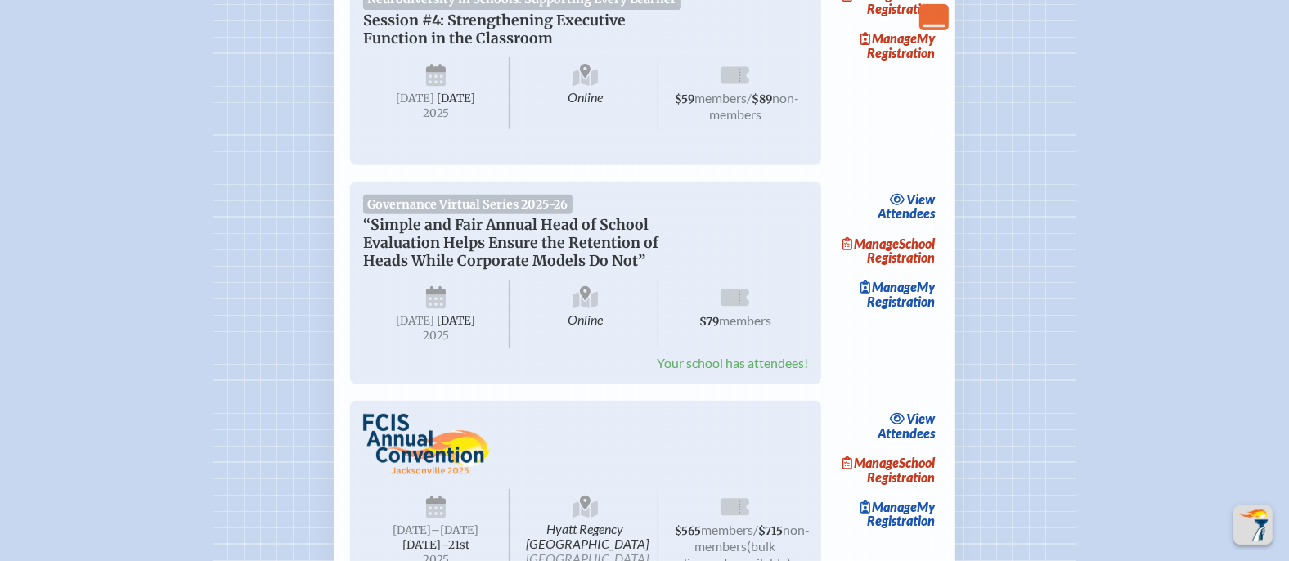
scroll to position [196, 0]
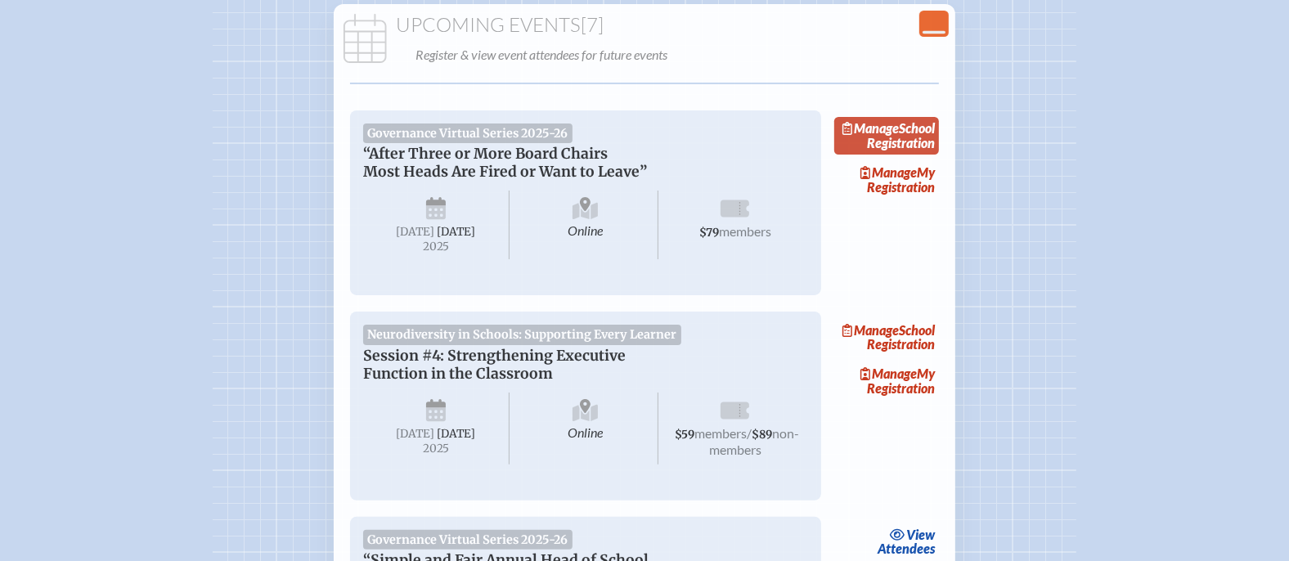
click at [893, 142] on link "Manage School Registration" at bounding box center [886, 136] width 105 height 38
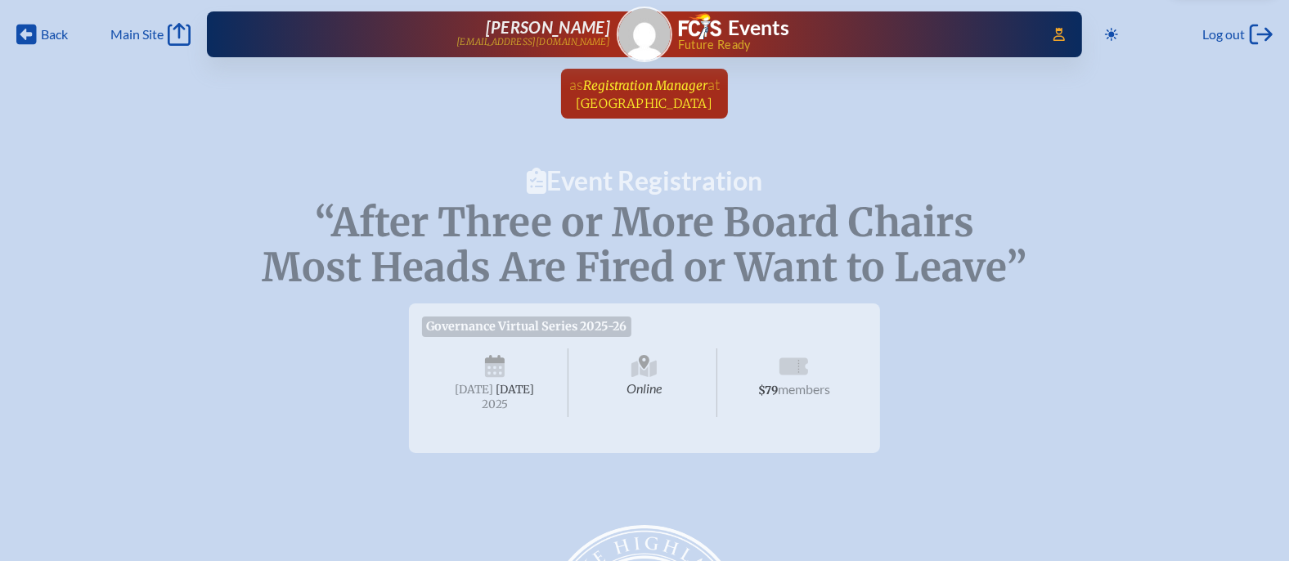
click at [650, 78] on span "Registration Manager" at bounding box center [645, 86] width 124 height 16
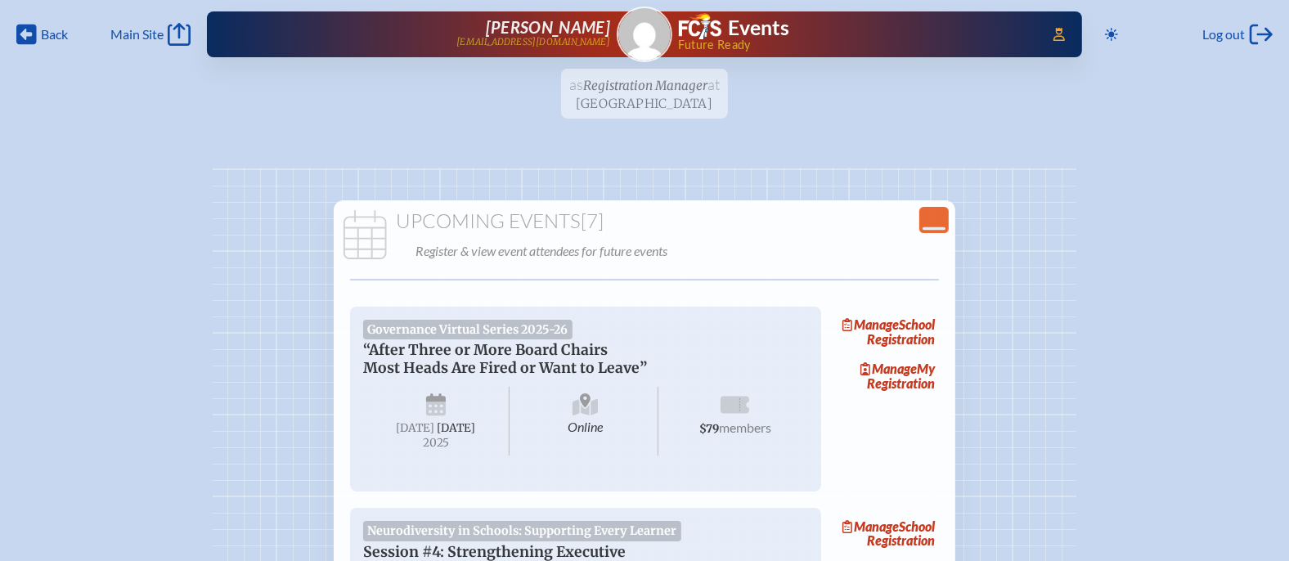
scroll to position [51, 0]
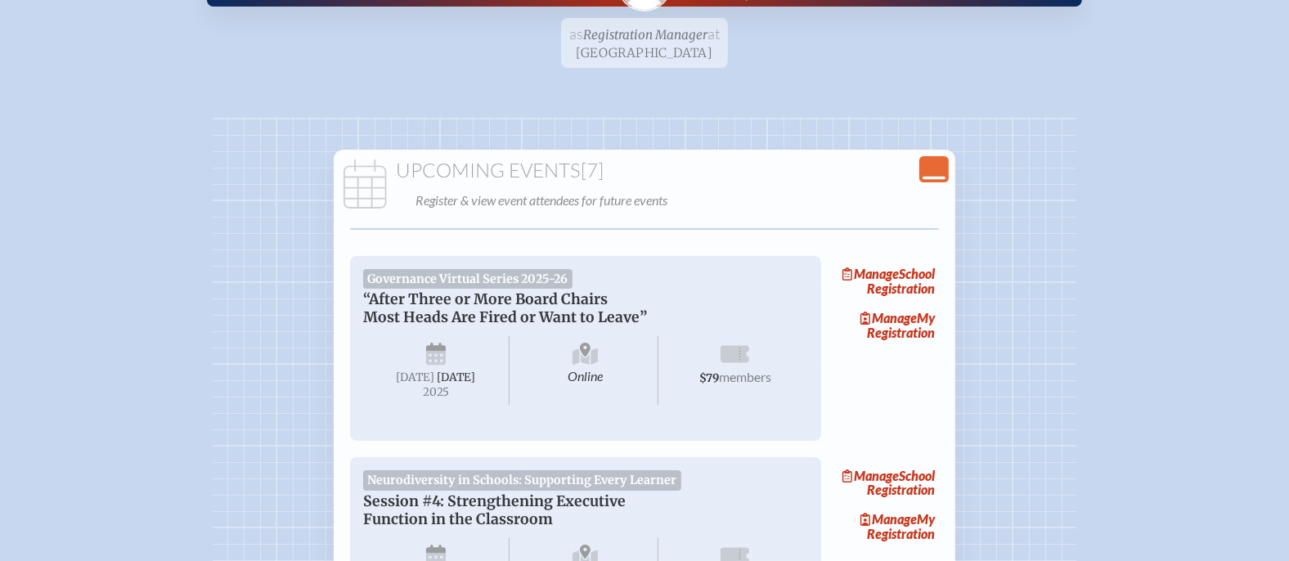
click at [929, 164] on icon "Close Console" at bounding box center [934, 169] width 23 height 23
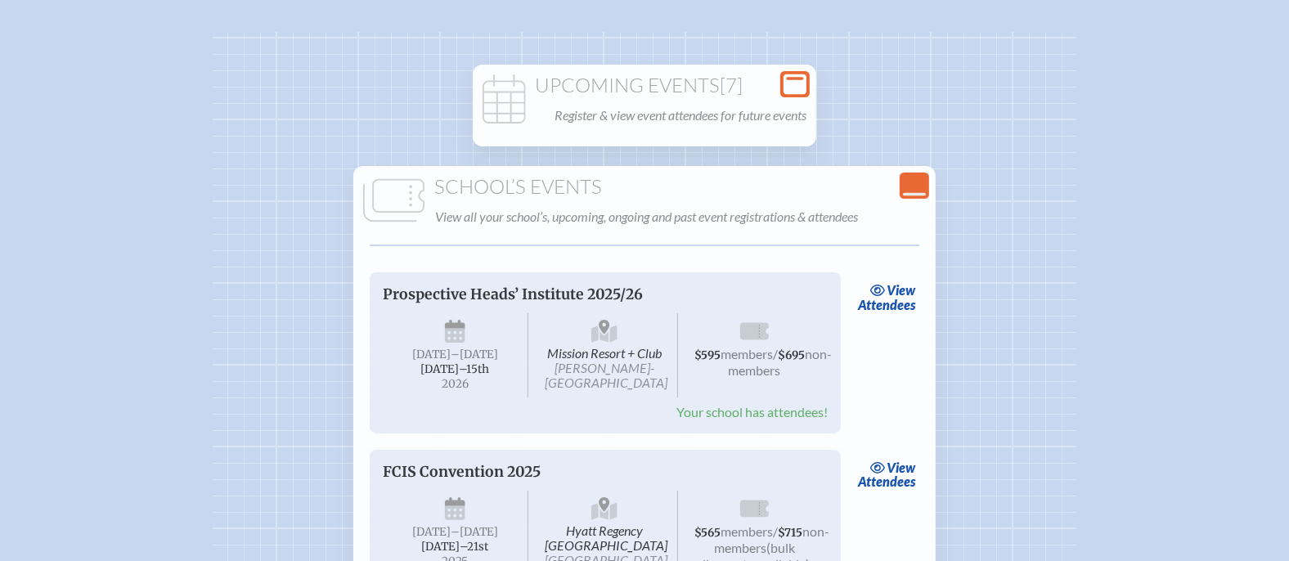
scroll to position [141, 0]
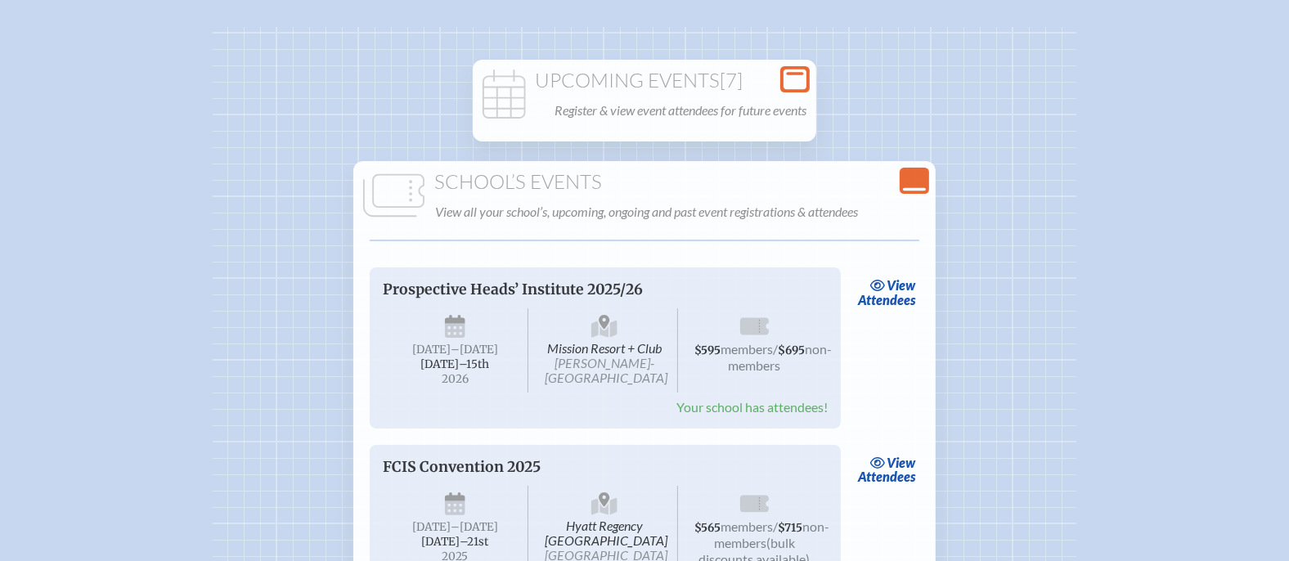
click at [913, 180] on icon "Close Console" at bounding box center [914, 180] width 23 height 23
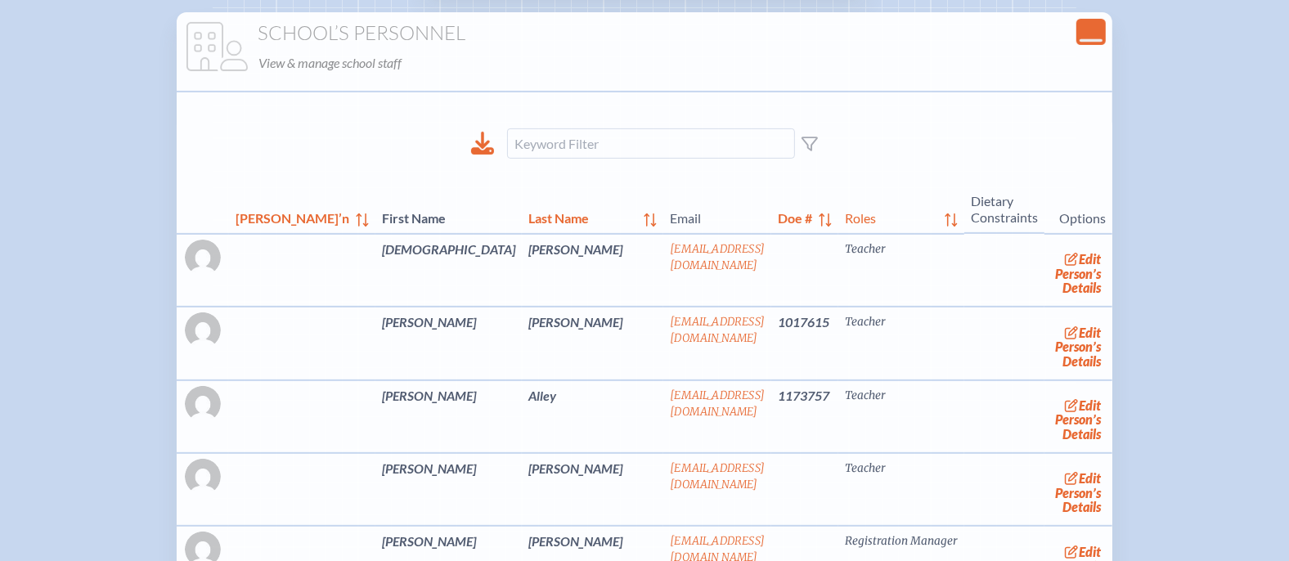
scroll to position [192, 0]
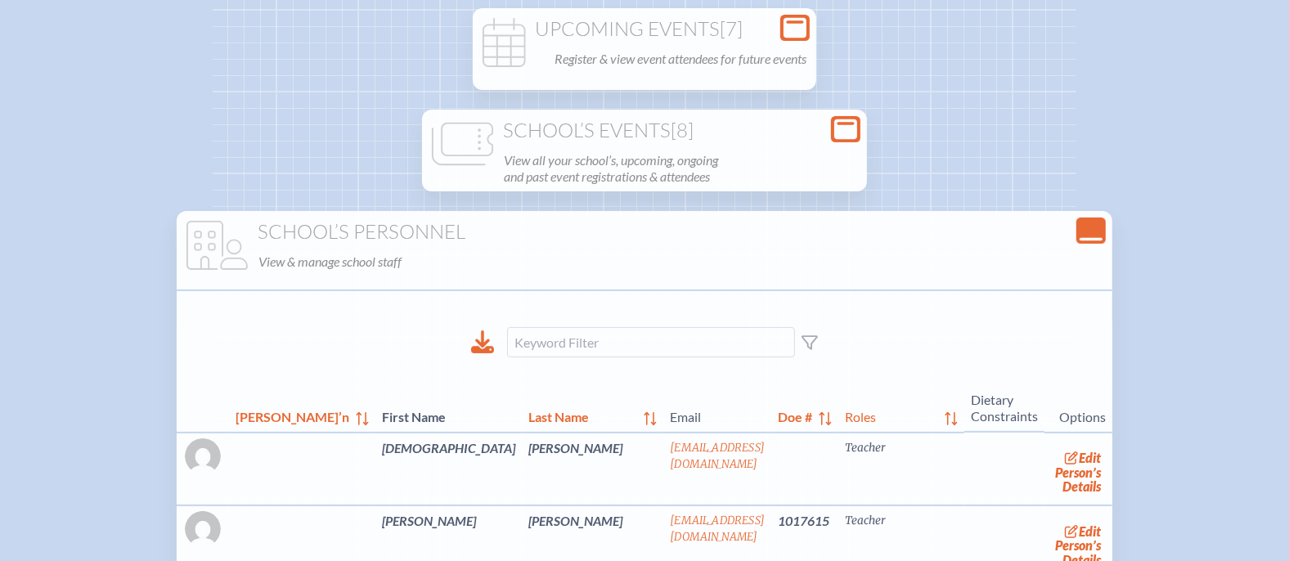
click at [1080, 238] on icon at bounding box center [1091, 239] width 23 height 3
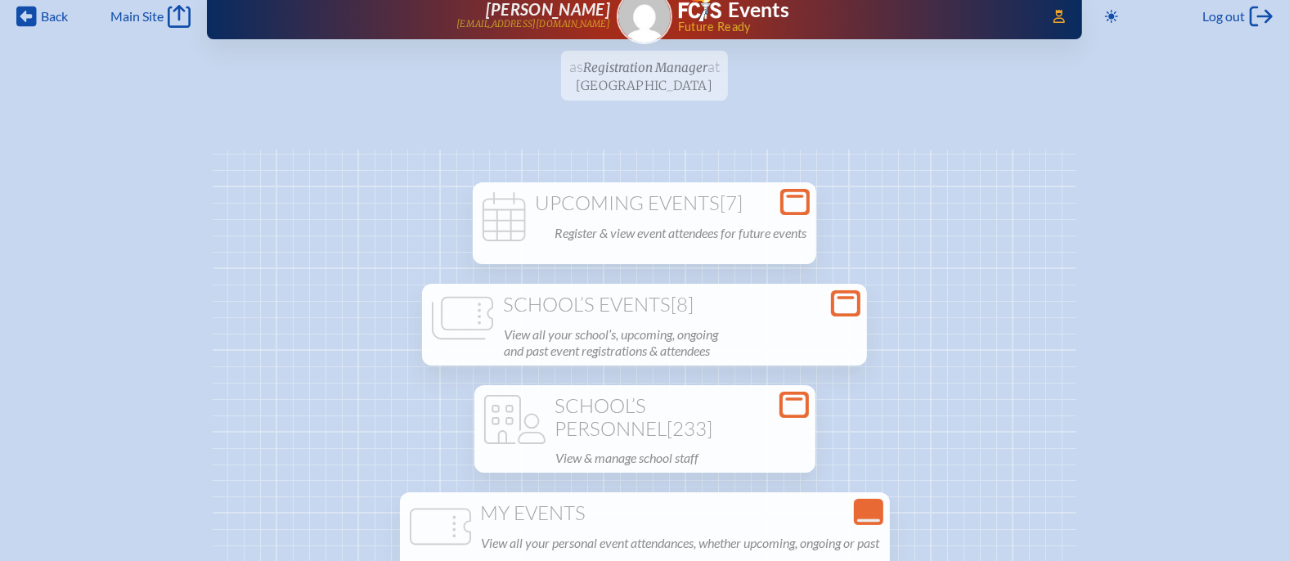
scroll to position [0, 0]
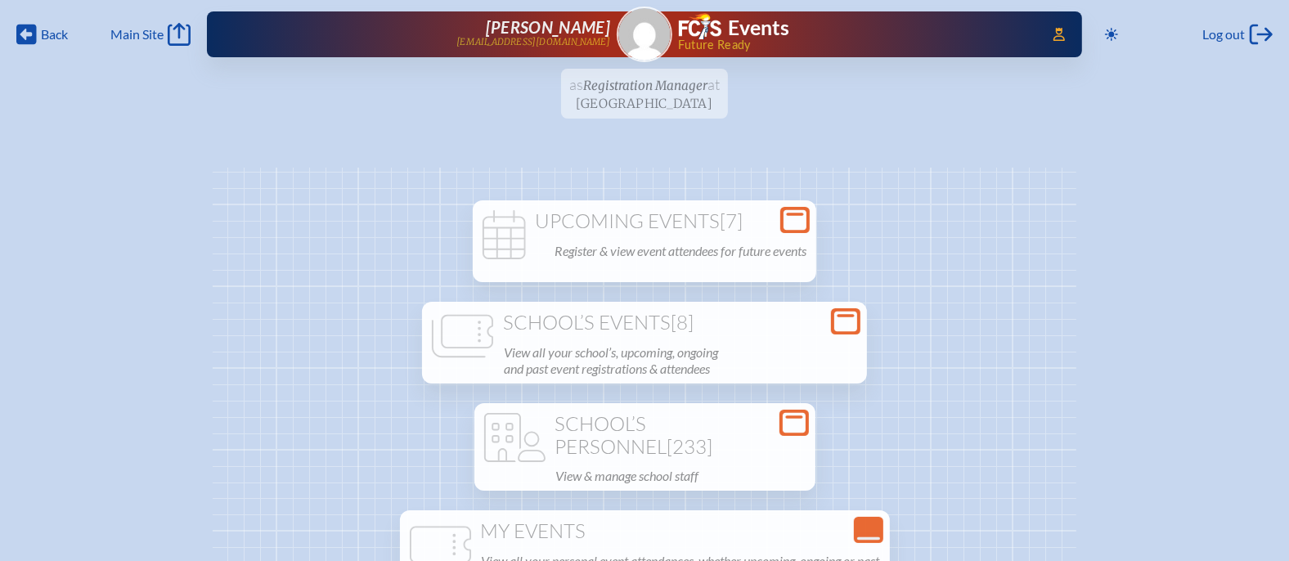
click at [802, 213] on icon "Open Console" at bounding box center [795, 220] width 23 height 23
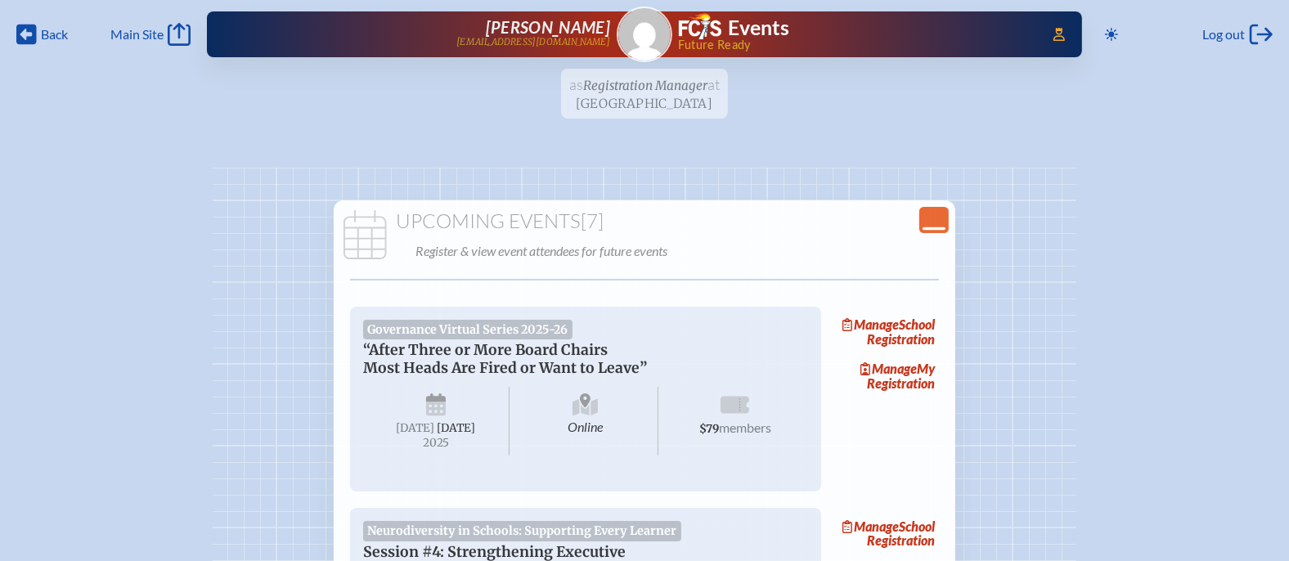
scroll to position [178, 0]
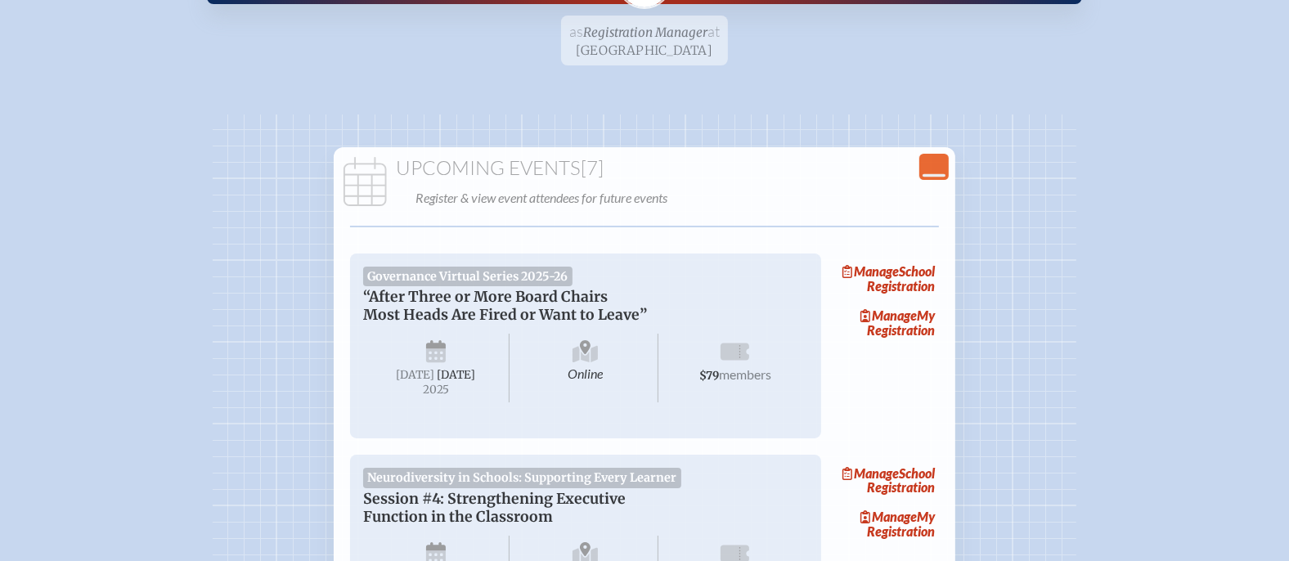
scroll to position [57, 0]
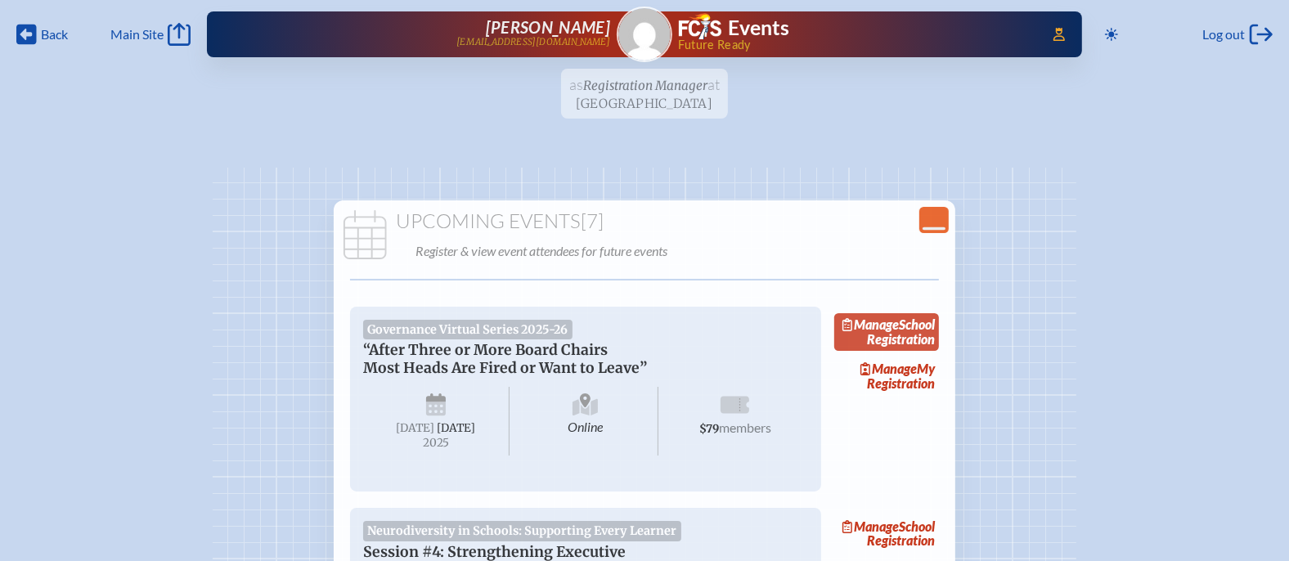
click at [910, 349] on link "Manage School Registration" at bounding box center [886, 332] width 105 height 38
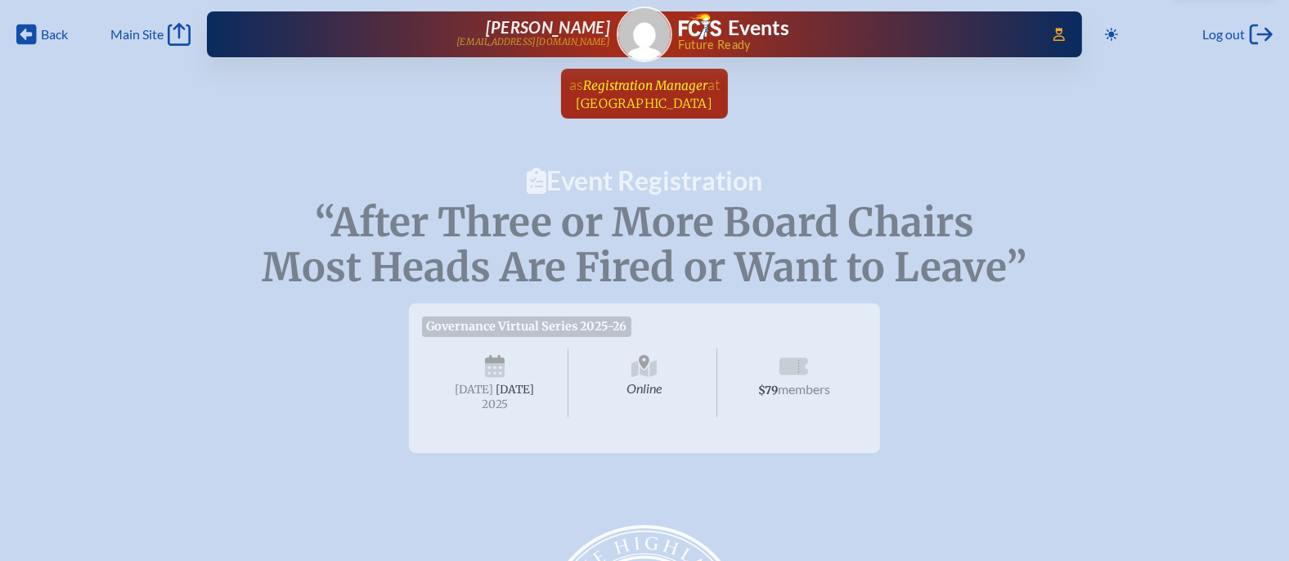
click at [650, 78] on span "Registration Manager" at bounding box center [645, 86] width 124 height 16
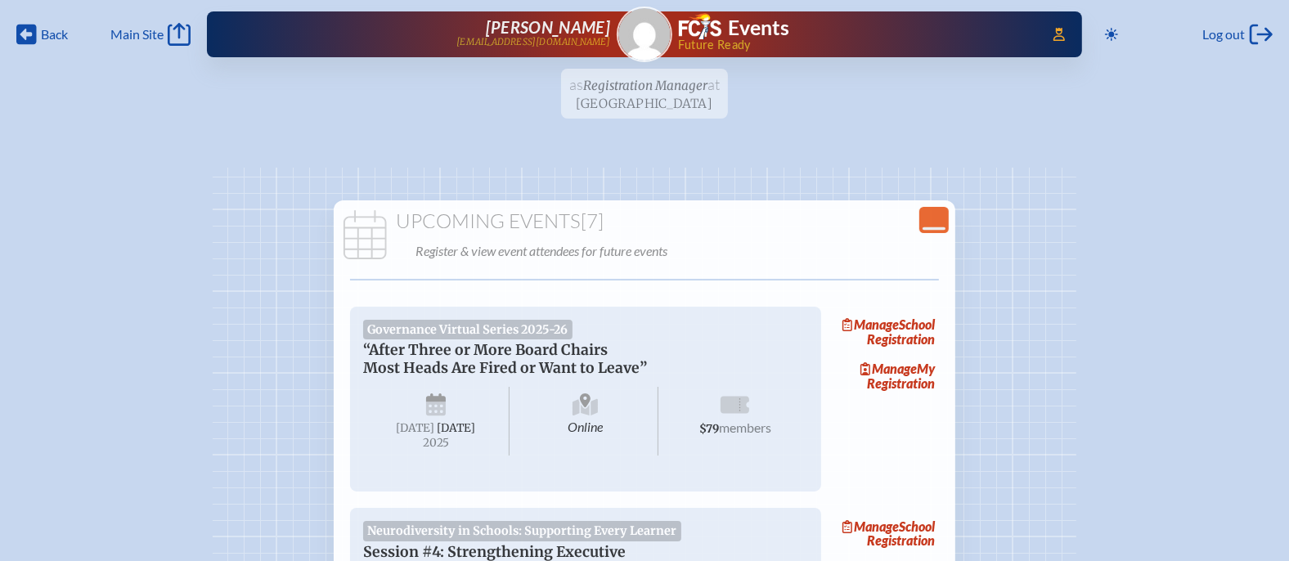
scroll to position [94, 0]
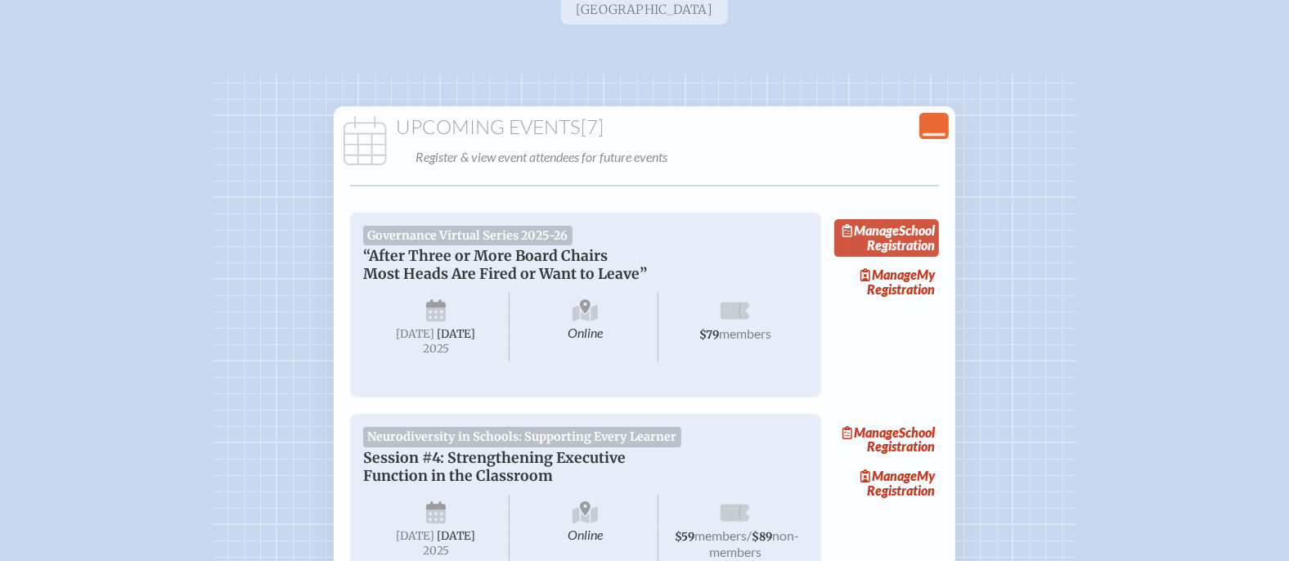
click at [896, 231] on span "Manage" at bounding box center [870, 230] width 56 height 16
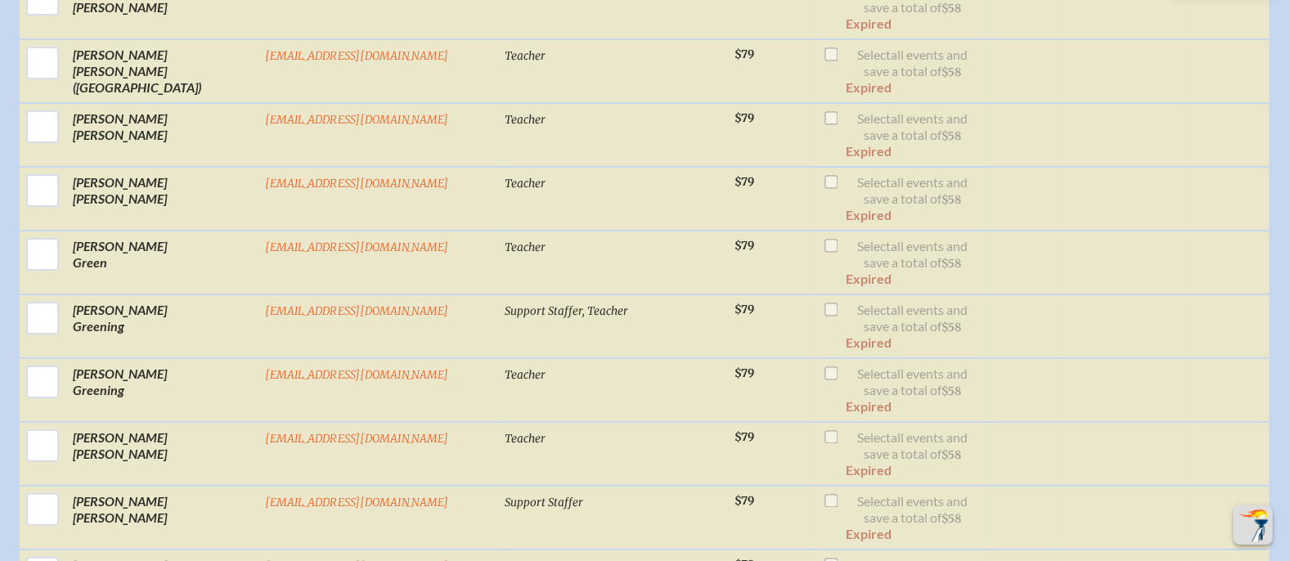
scroll to position [6788, 0]
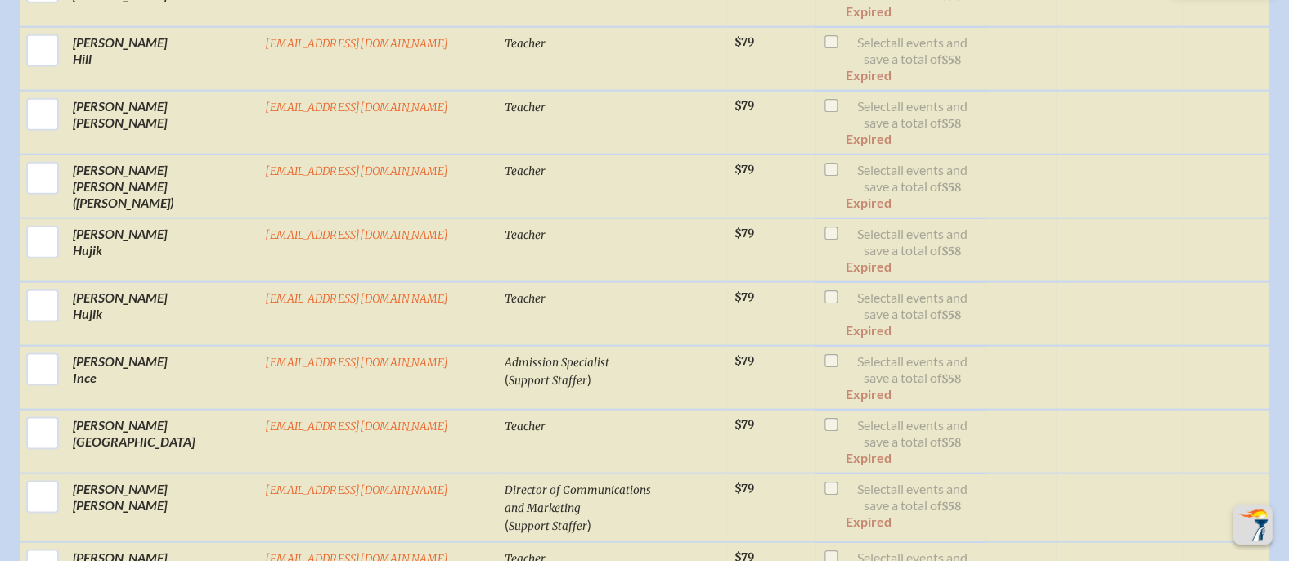
checkbox input "true"
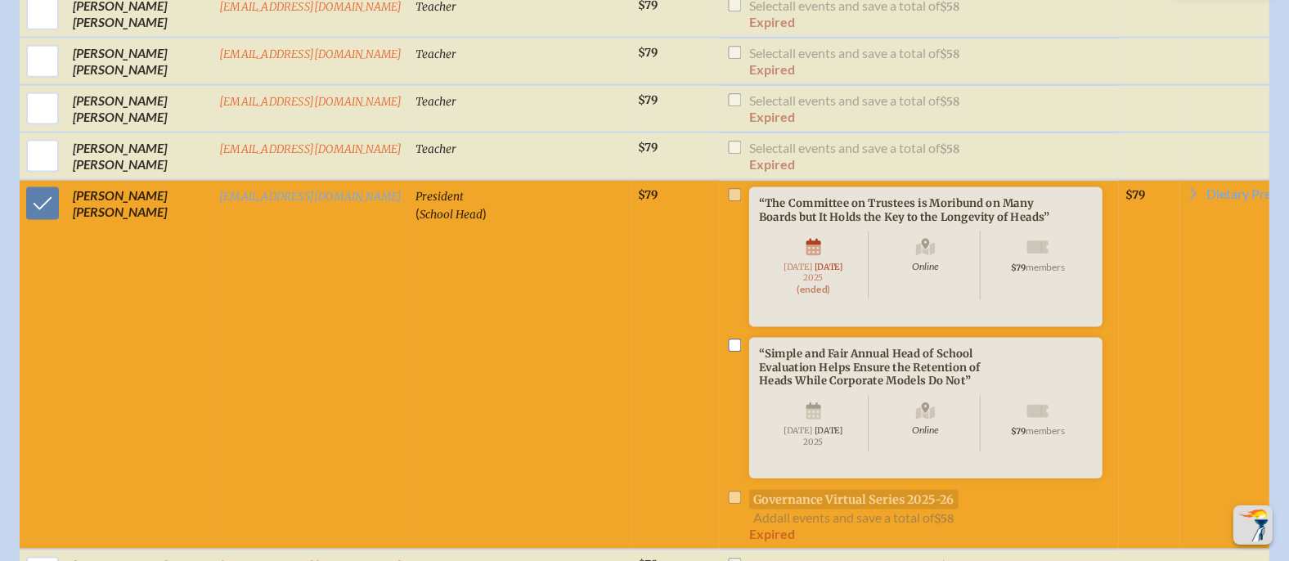
scroll to position [6979, 0]
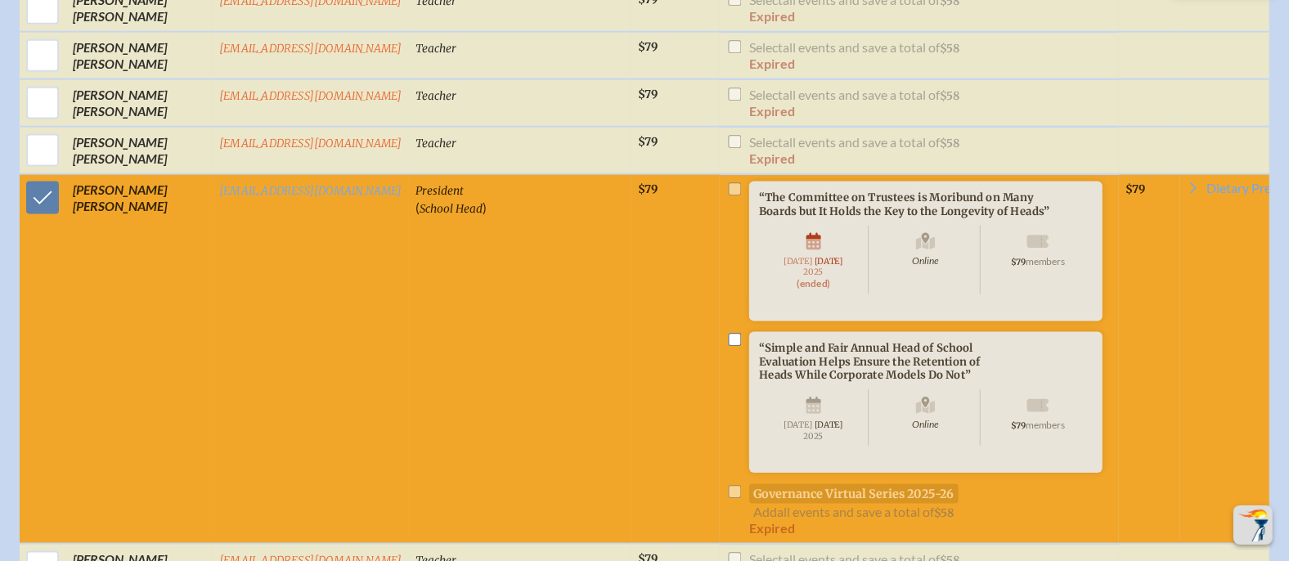
click at [728, 333] on input "checkbox" at bounding box center [734, 339] width 13 height 13
checkbox input "false"
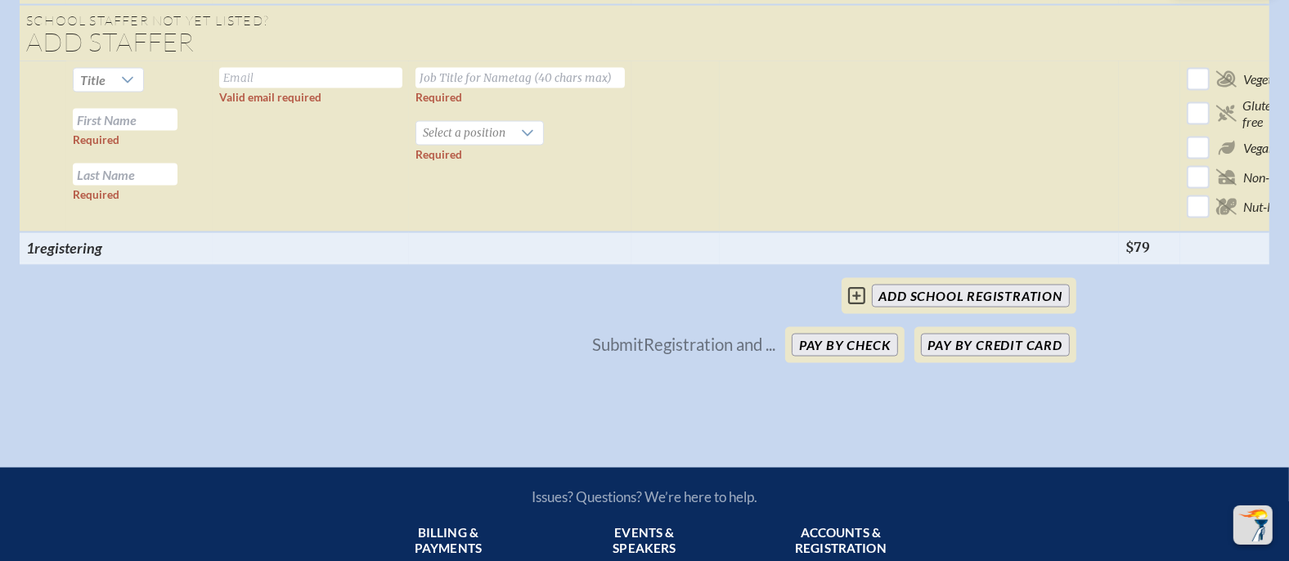
scroll to position [12354, 0]
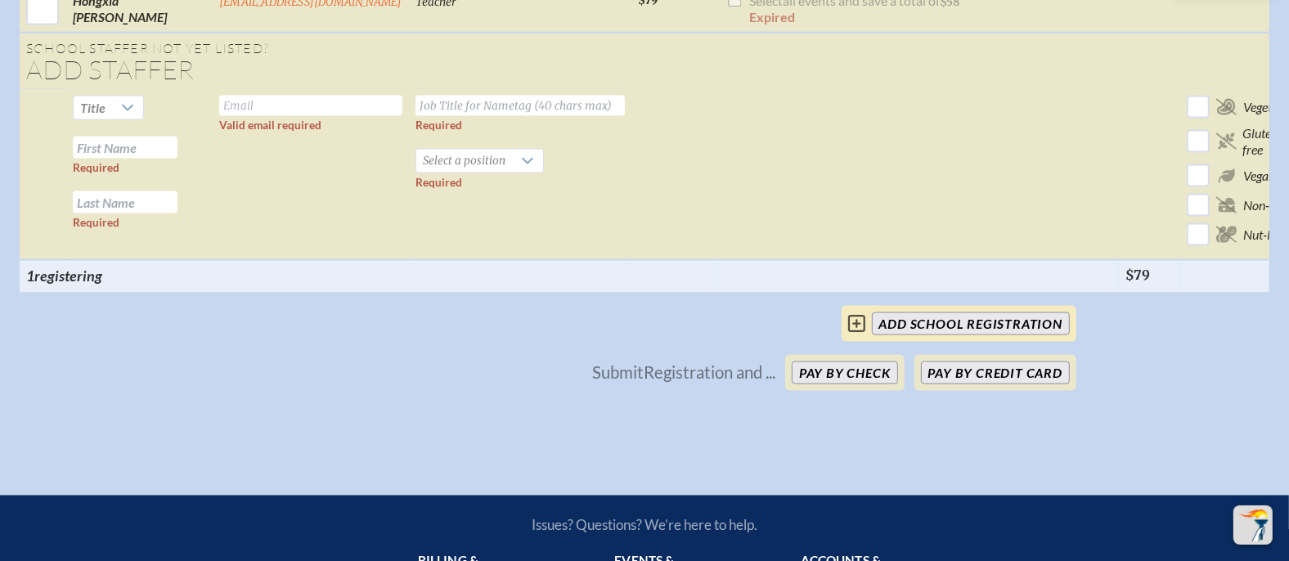
click at [977, 312] on input "add School Registration" at bounding box center [971, 323] width 198 height 23
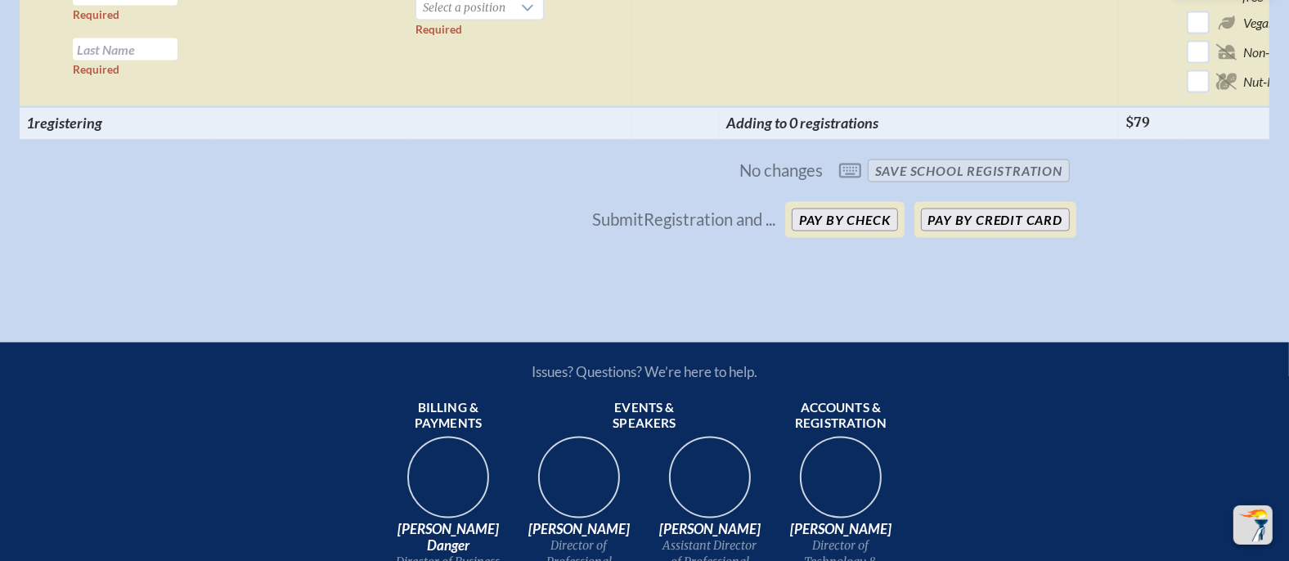
scroll to position [12395, 0]
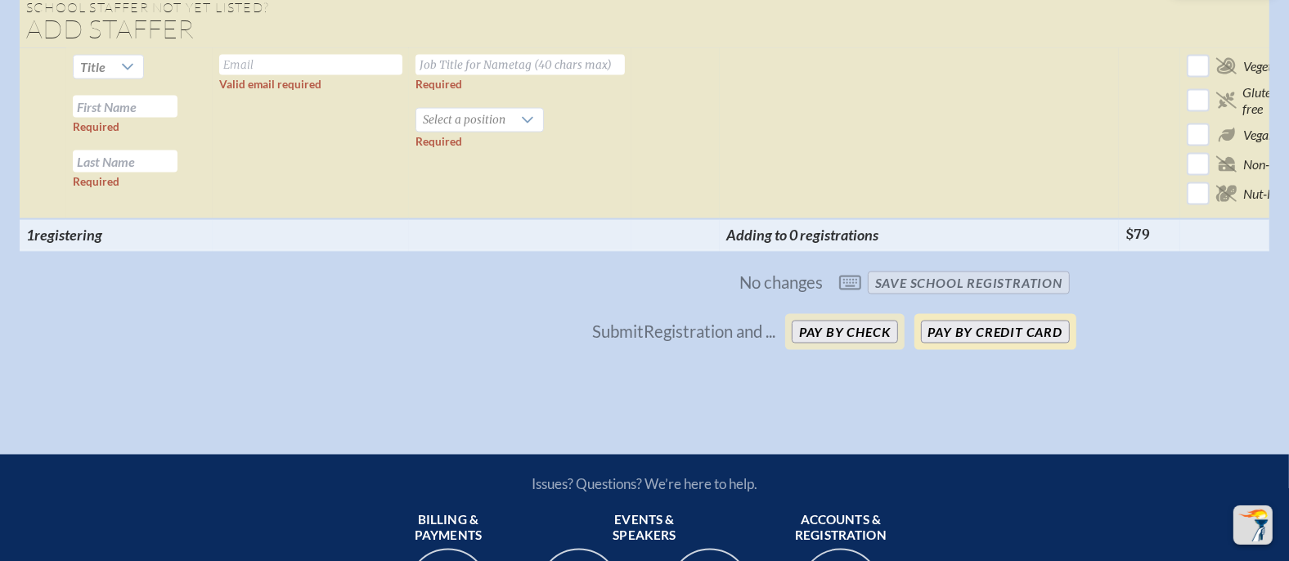
click at [959, 321] on button "Pay by Credit Card" at bounding box center [995, 332] width 149 height 23
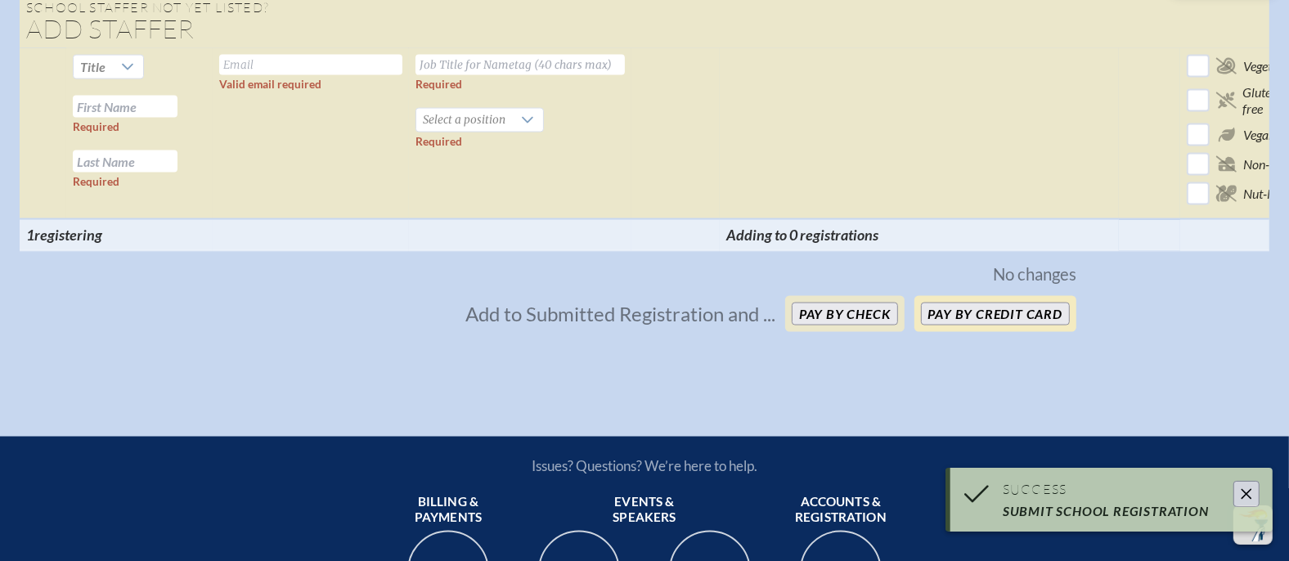
scroll to position [12396, 0]
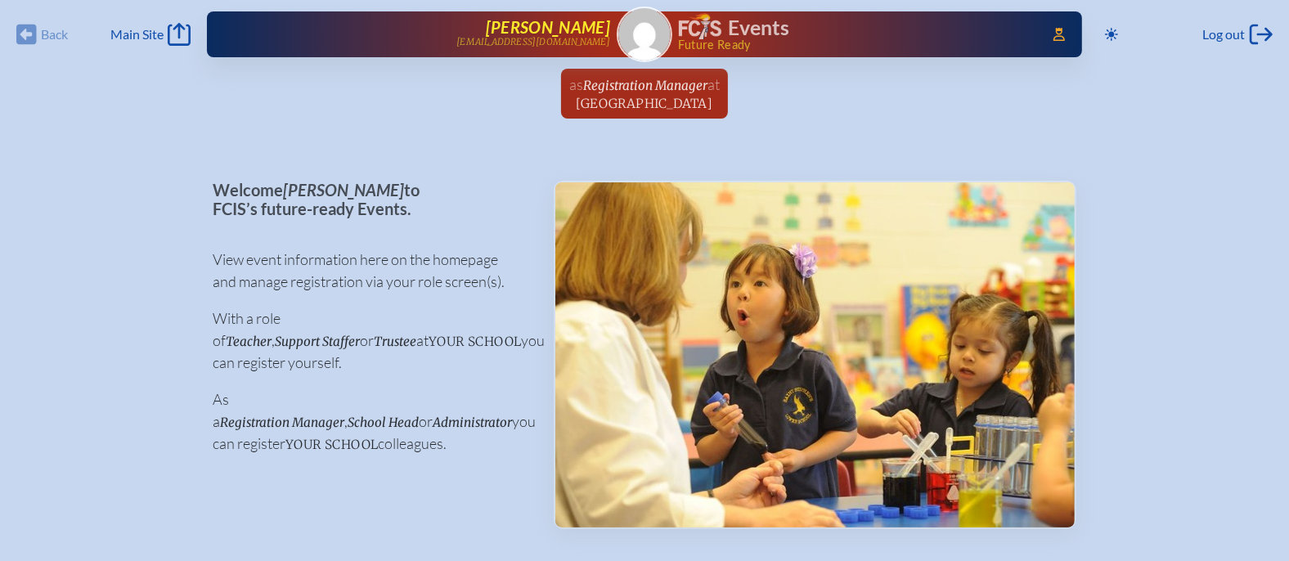
click at [564, 43] on p "[EMAIL_ADDRESS][DOMAIN_NAME]" at bounding box center [533, 42] width 154 height 11
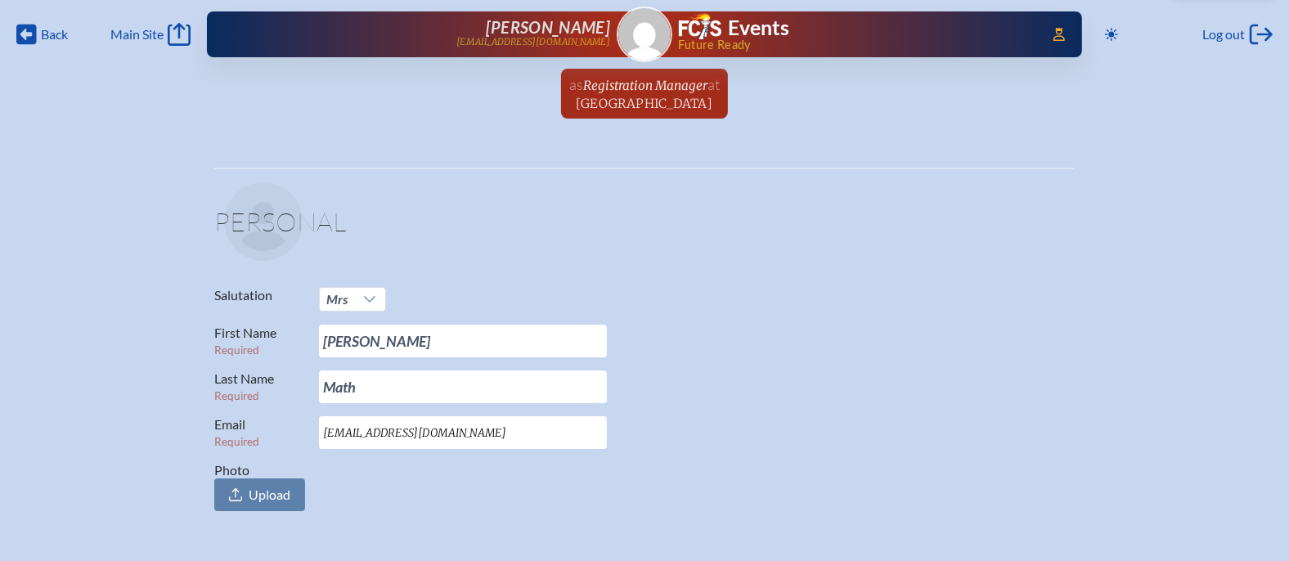
drag, startPoint x: 431, startPoint y: 436, endPoint x: 281, endPoint y: 425, distance: 150.9
click at [281, 425] on p "Email Required [EMAIL_ADDRESS][DOMAIN_NAME]" at bounding box center [637, 432] width 847 height 33
click at [685, 74] on link "as Registration Manager at [GEOGRAPHIC_DATA] since [DATE]" at bounding box center [645, 94] width 164 height 50
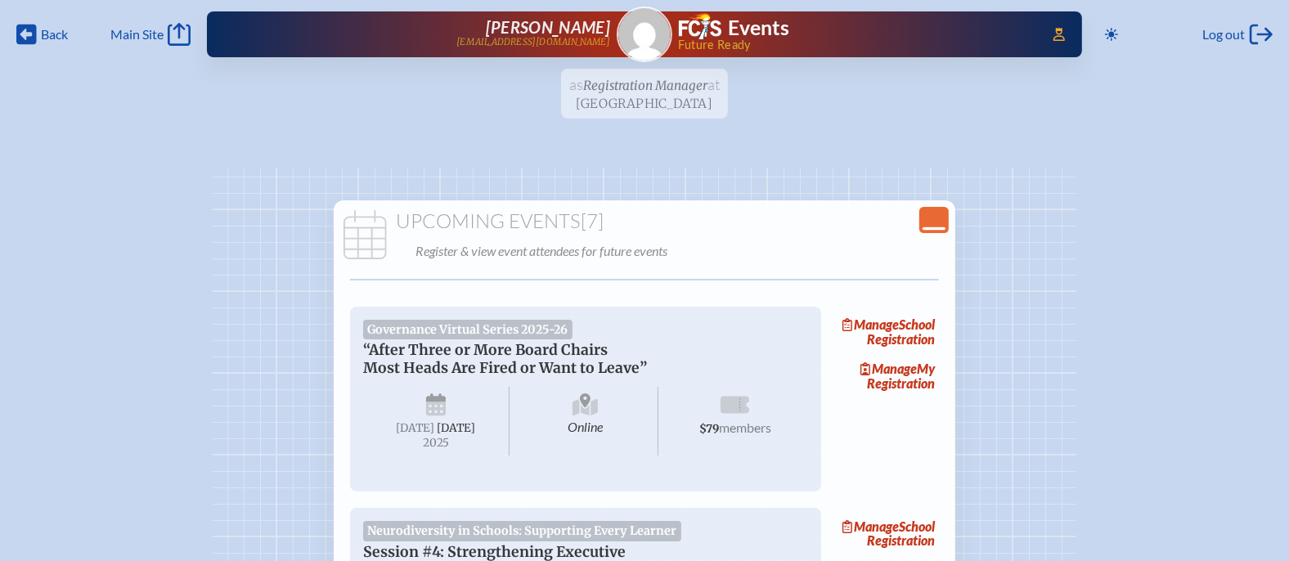
click at [937, 227] on icon at bounding box center [934, 228] width 23 height 3
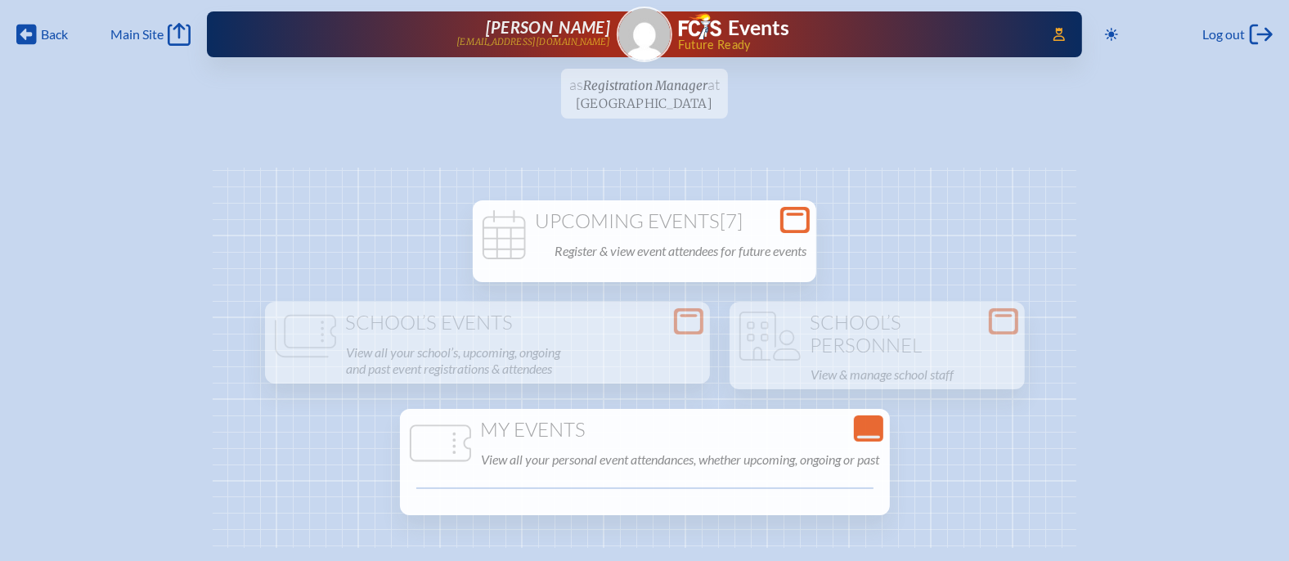
click at [699, 217] on h1 "Upcoming Events [7]" at bounding box center [644, 221] width 330 height 23
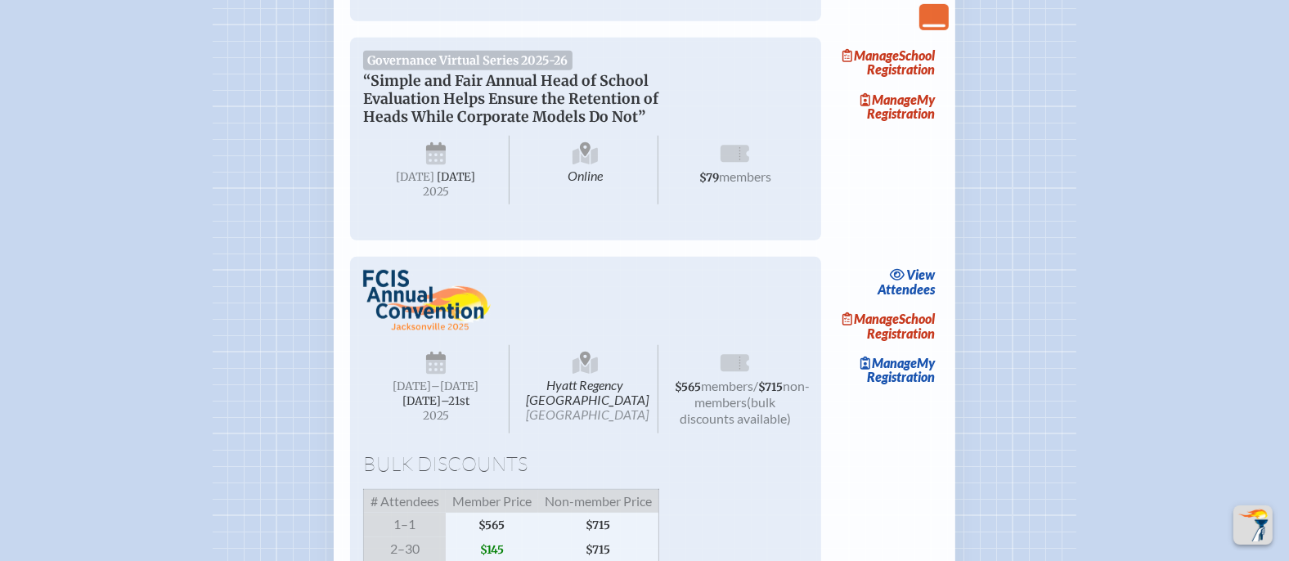
scroll to position [693, 0]
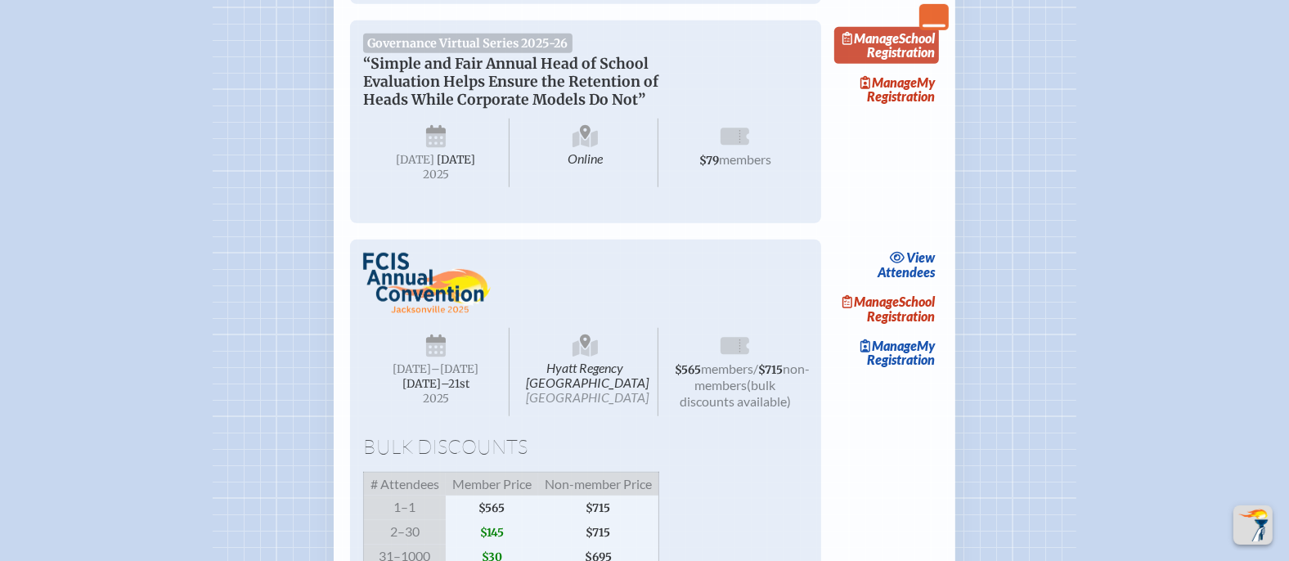
click at [914, 65] on link "Manage School Registration" at bounding box center [886, 46] width 105 height 38
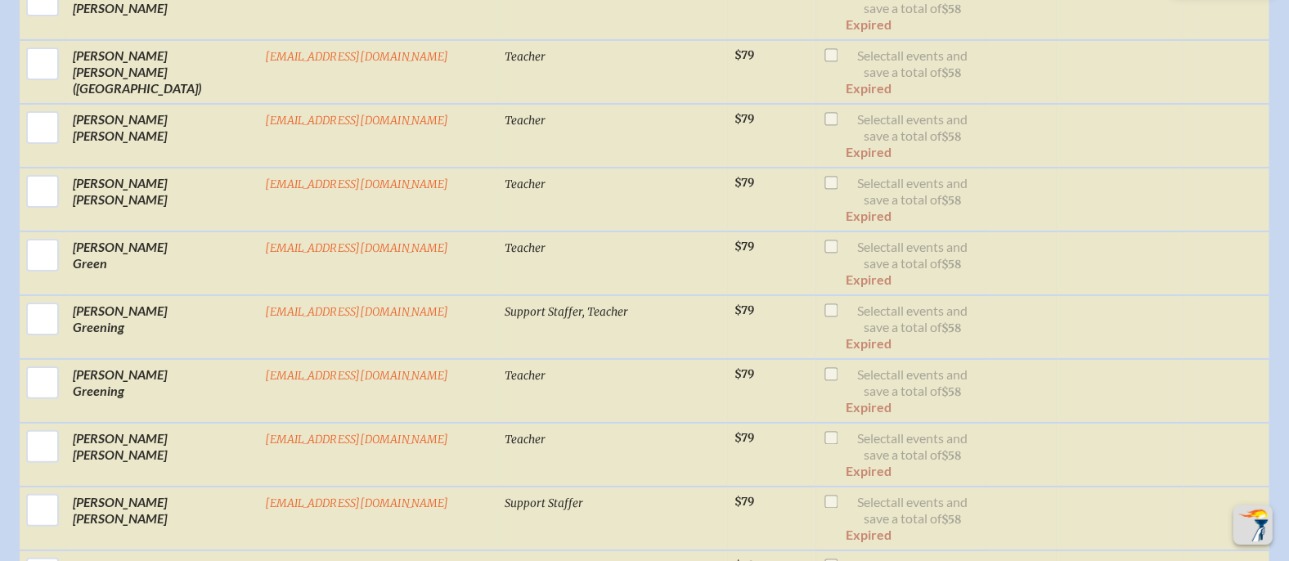
scroll to position [6834, 0]
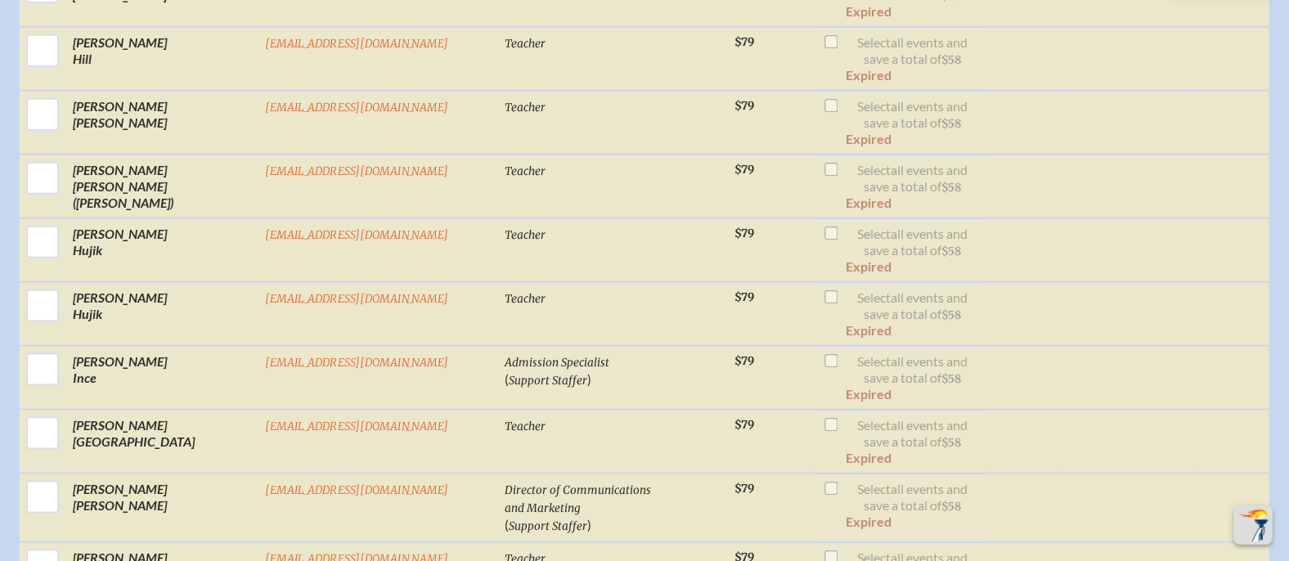
checkbox input "true"
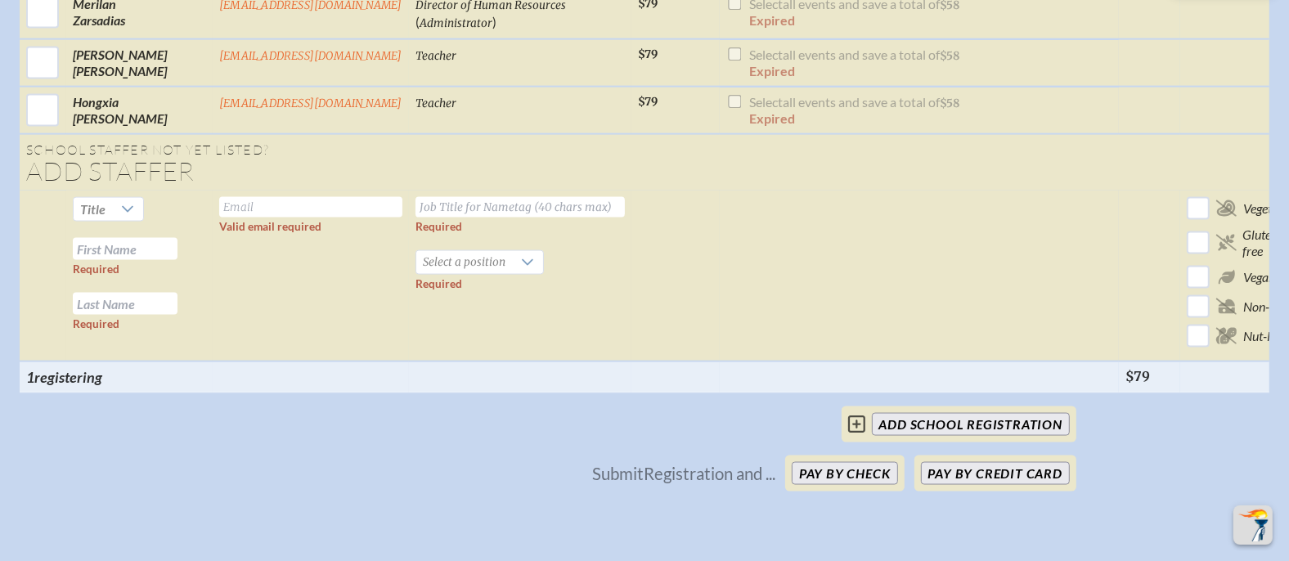
scroll to position [12304, 0]
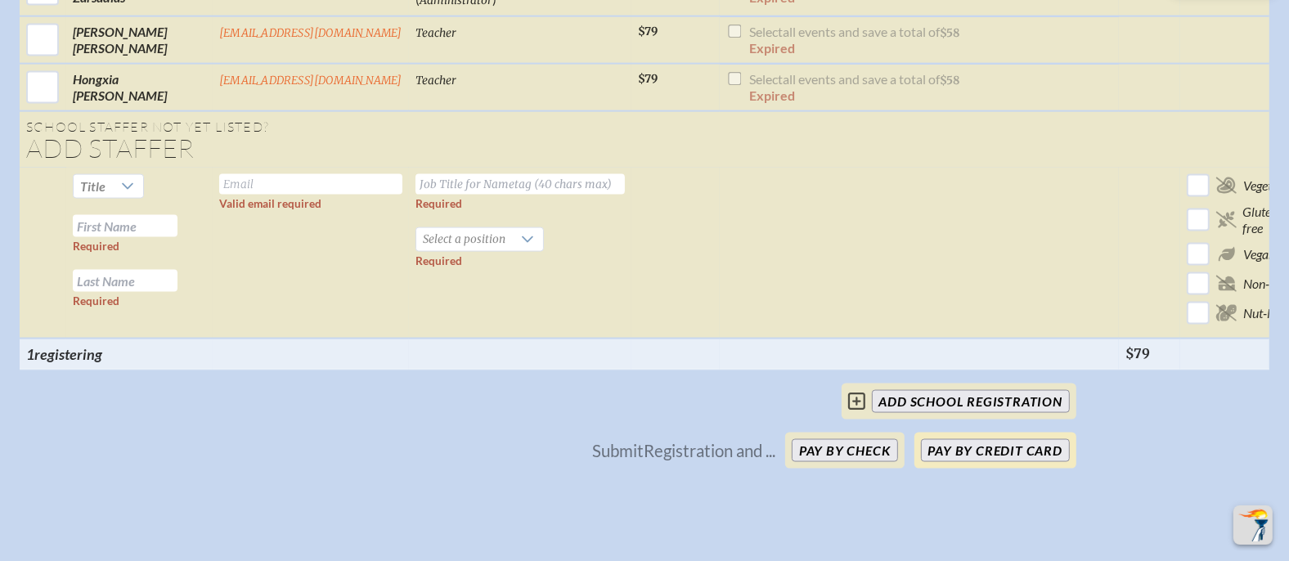
click at [990, 439] on button "Pay by Credit Card" at bounding box center [995, 450] width 149 height 23
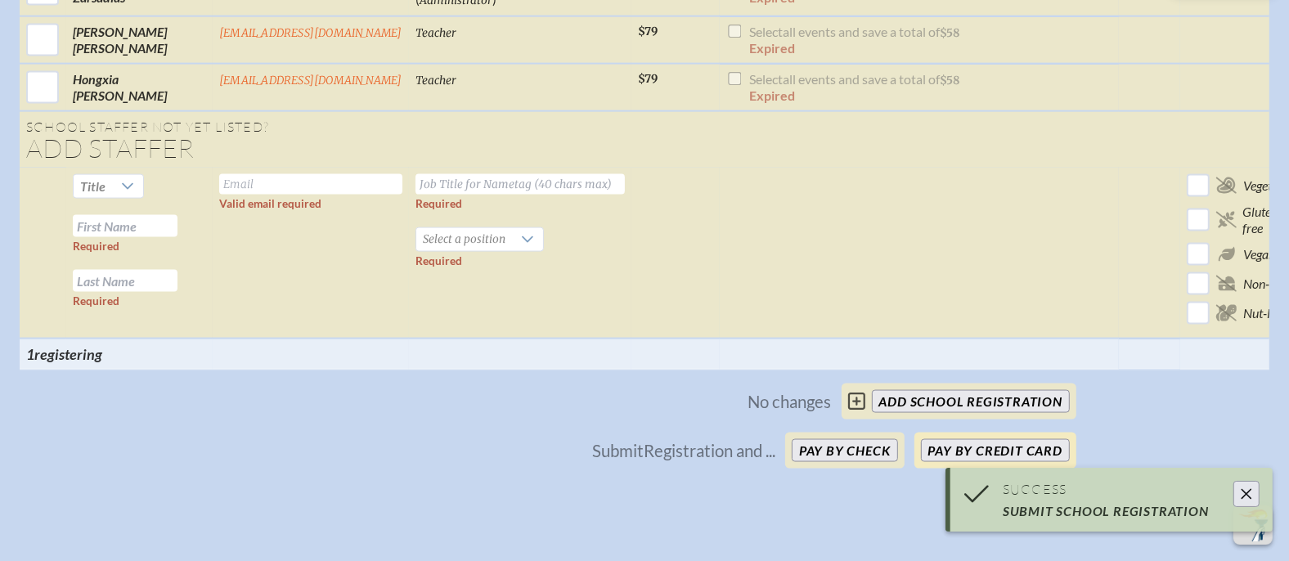
scroll to position [12305, 0]
